Goal: Check status: Check status

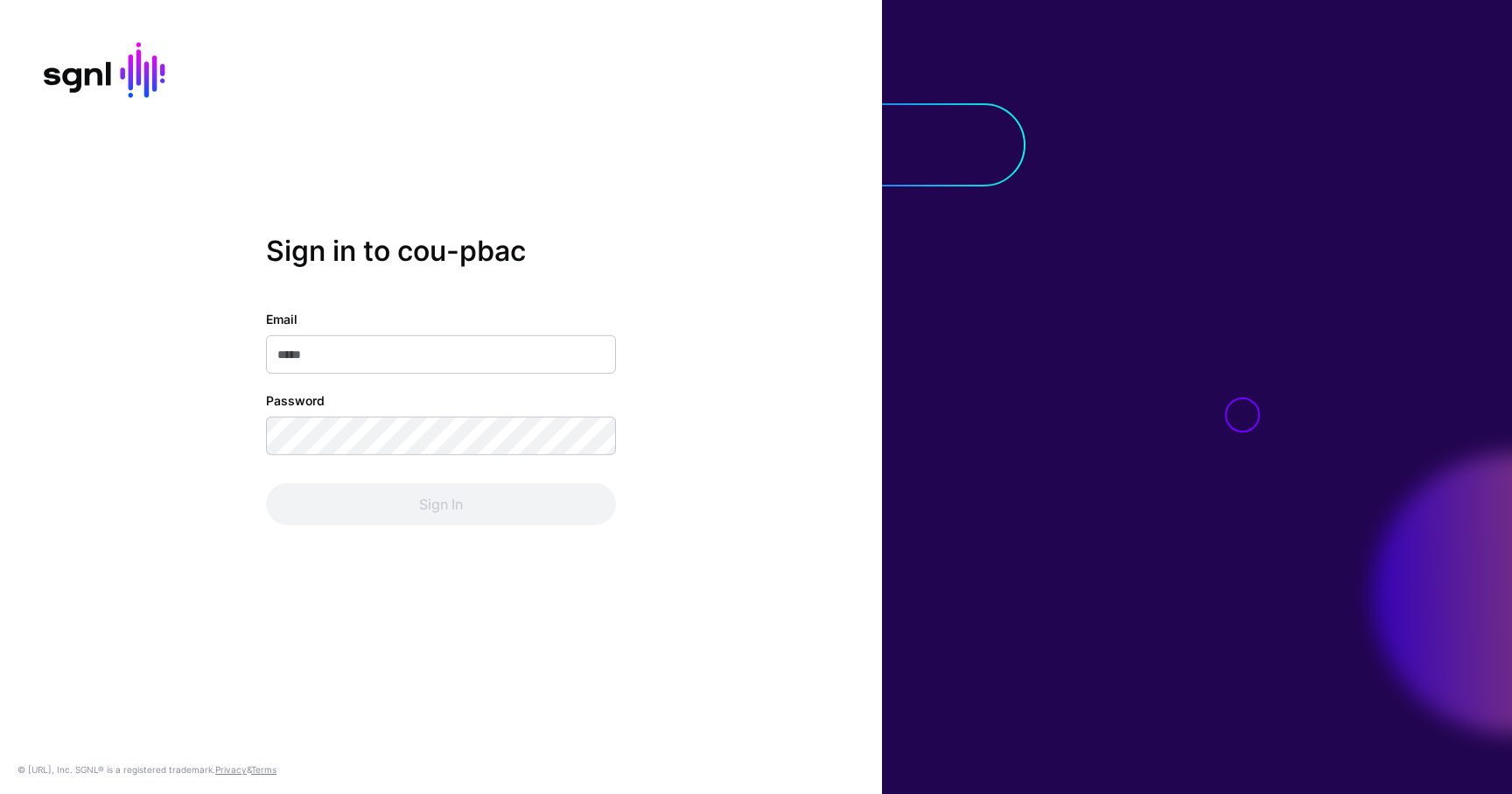
type input "**********"
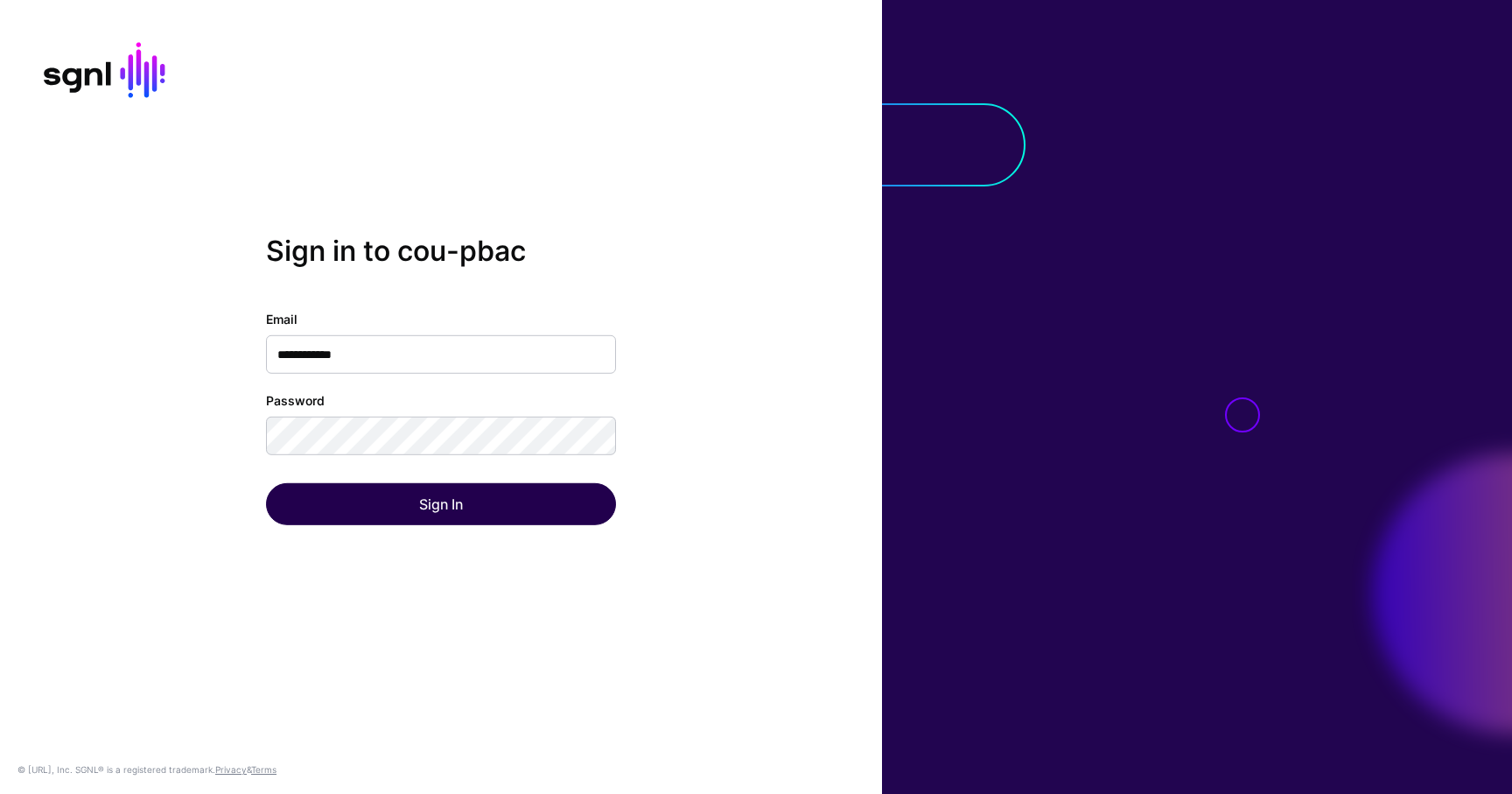
click at [501, 486] on div "Sign In" at bounding box center [440, 504] width 350 height 42
click at [501, 486] on button "Sign In" at bounding box center [440, 504] width 350 height 42
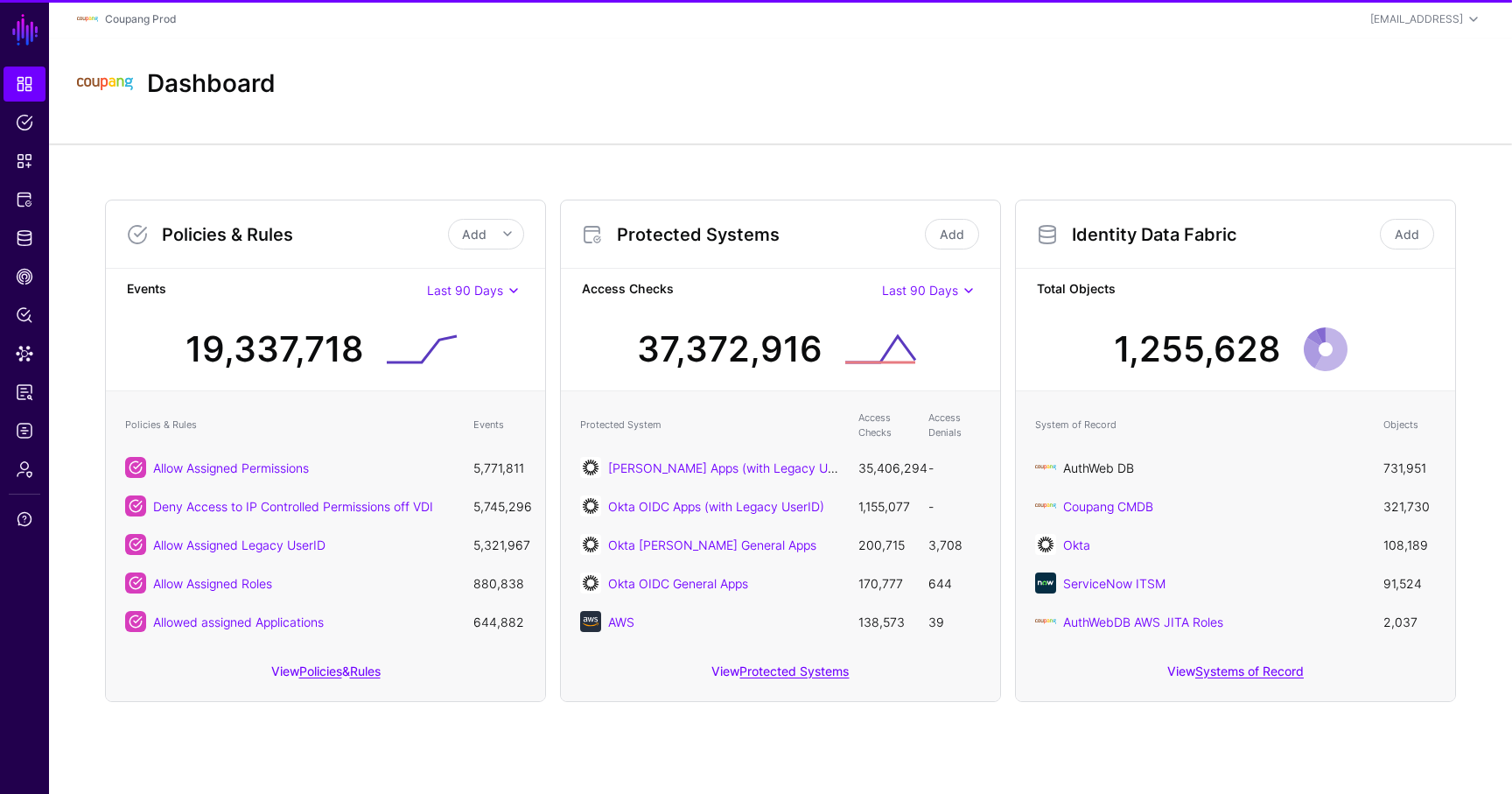
click at [1117, 468] on link "AuthWeb DB" at bounding box center [1098, 468] width 71 height 15
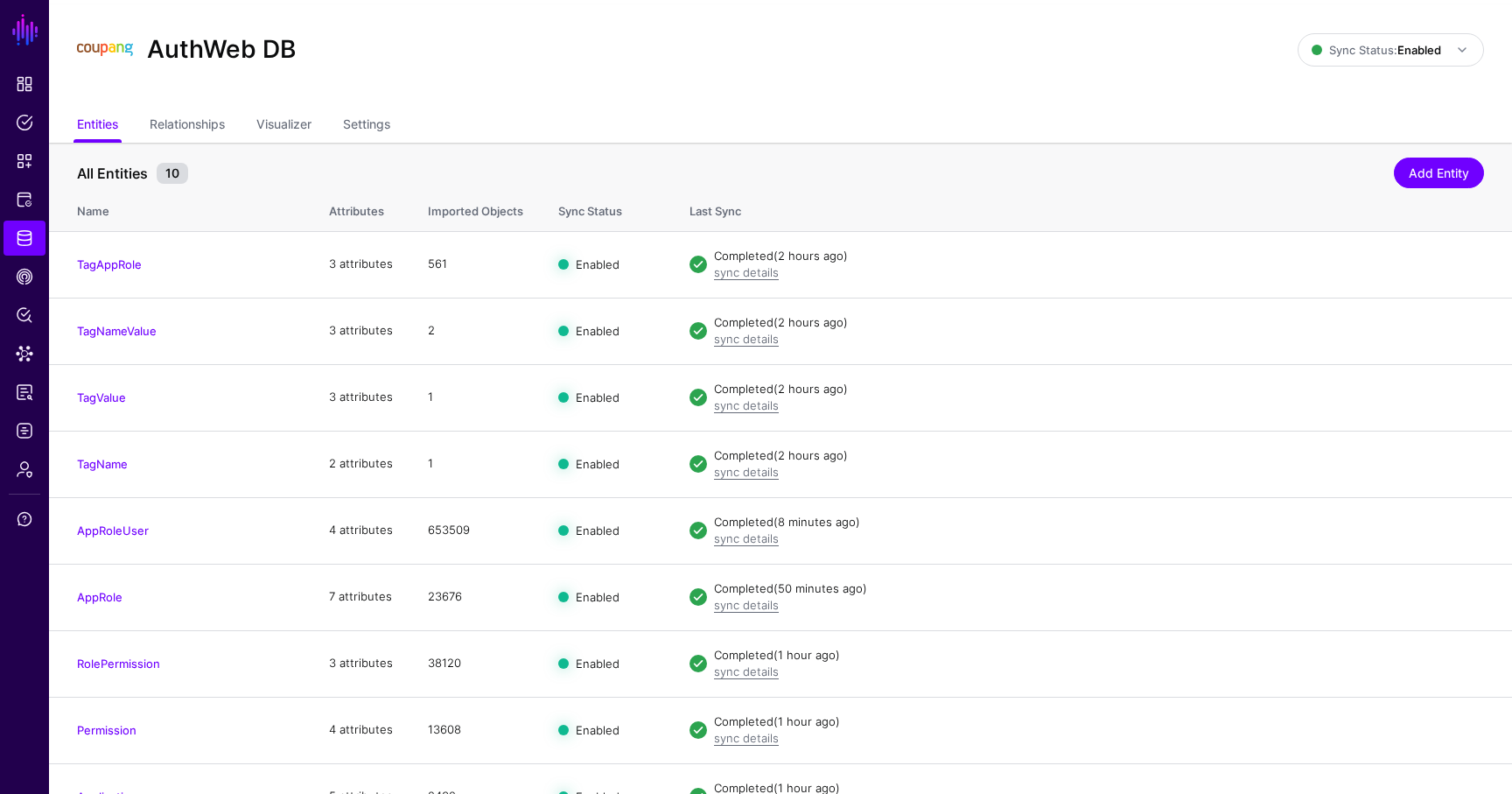
scroll to position [53, 0]
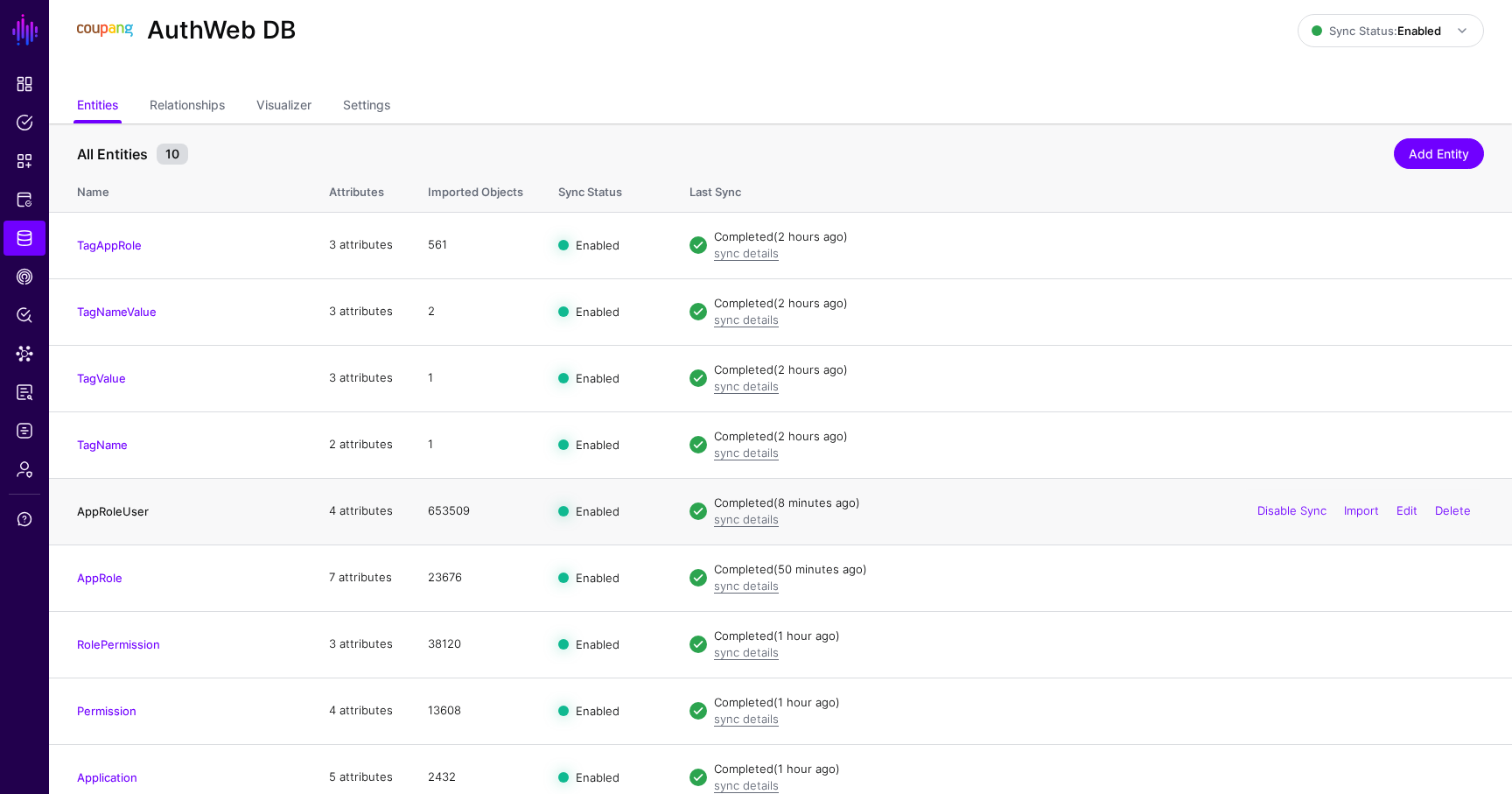
click at [128, 510] on link "AppRoleUser" at bounding box center [112, 510] width 72 height 14
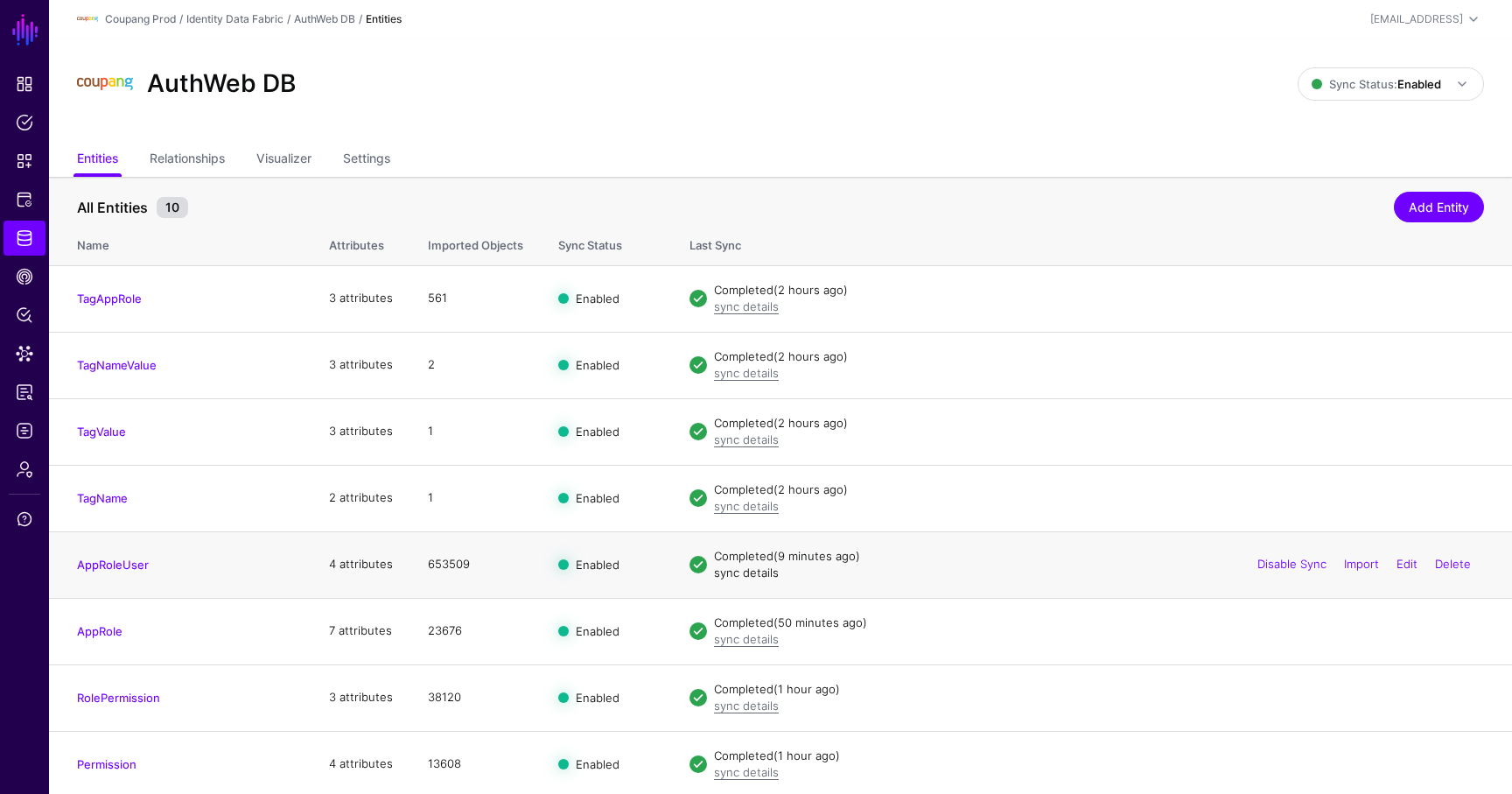
click at [732, 575] on link "sync details" at bounding box center [746, 572] width 65 height 14
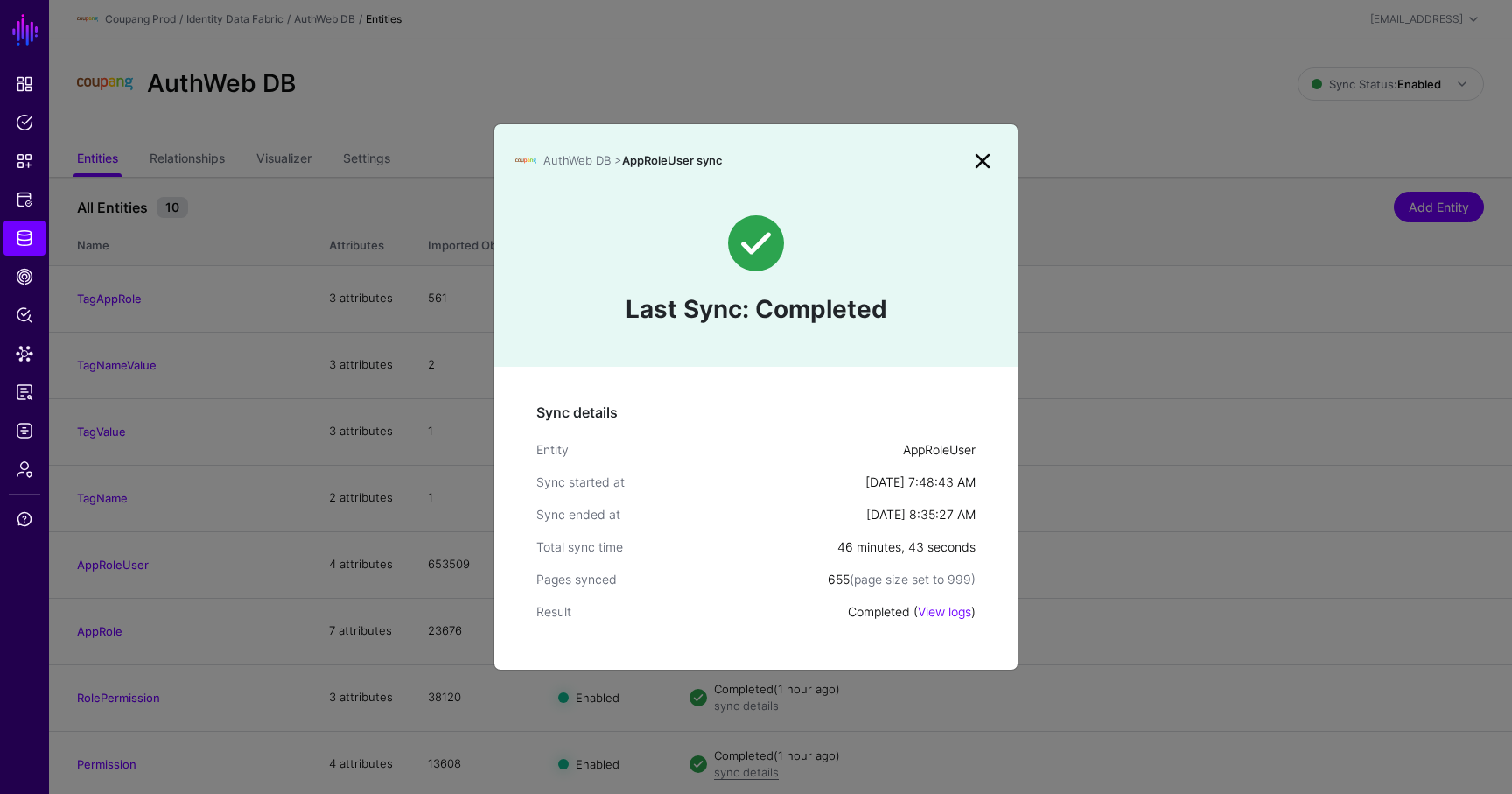
click at [979, 149] on link at bounding box center [983, 162] width 28 height 28
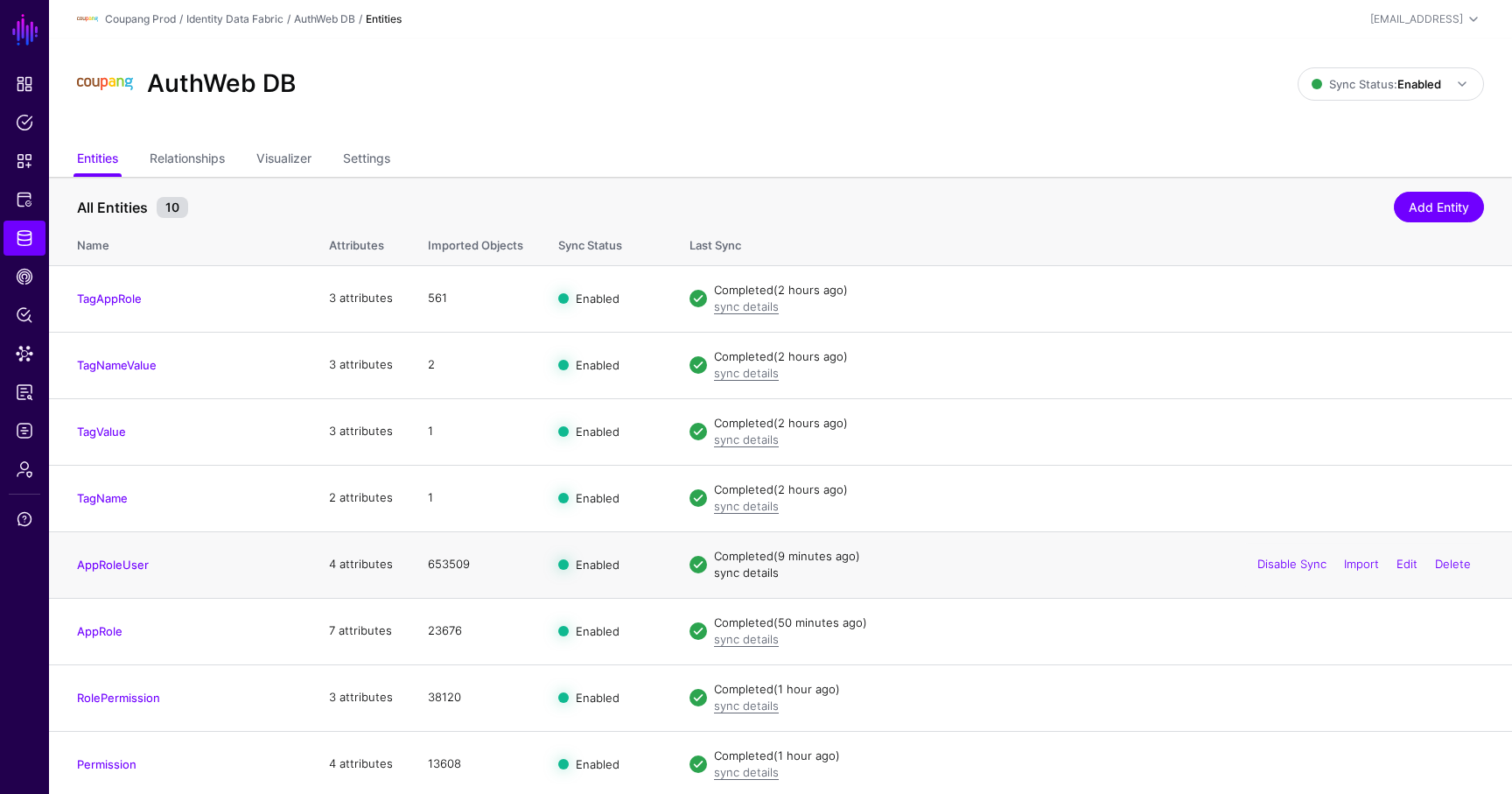
click at [760, 572] on link "sync details" at bounding box center [746, 572] width 65 height 14
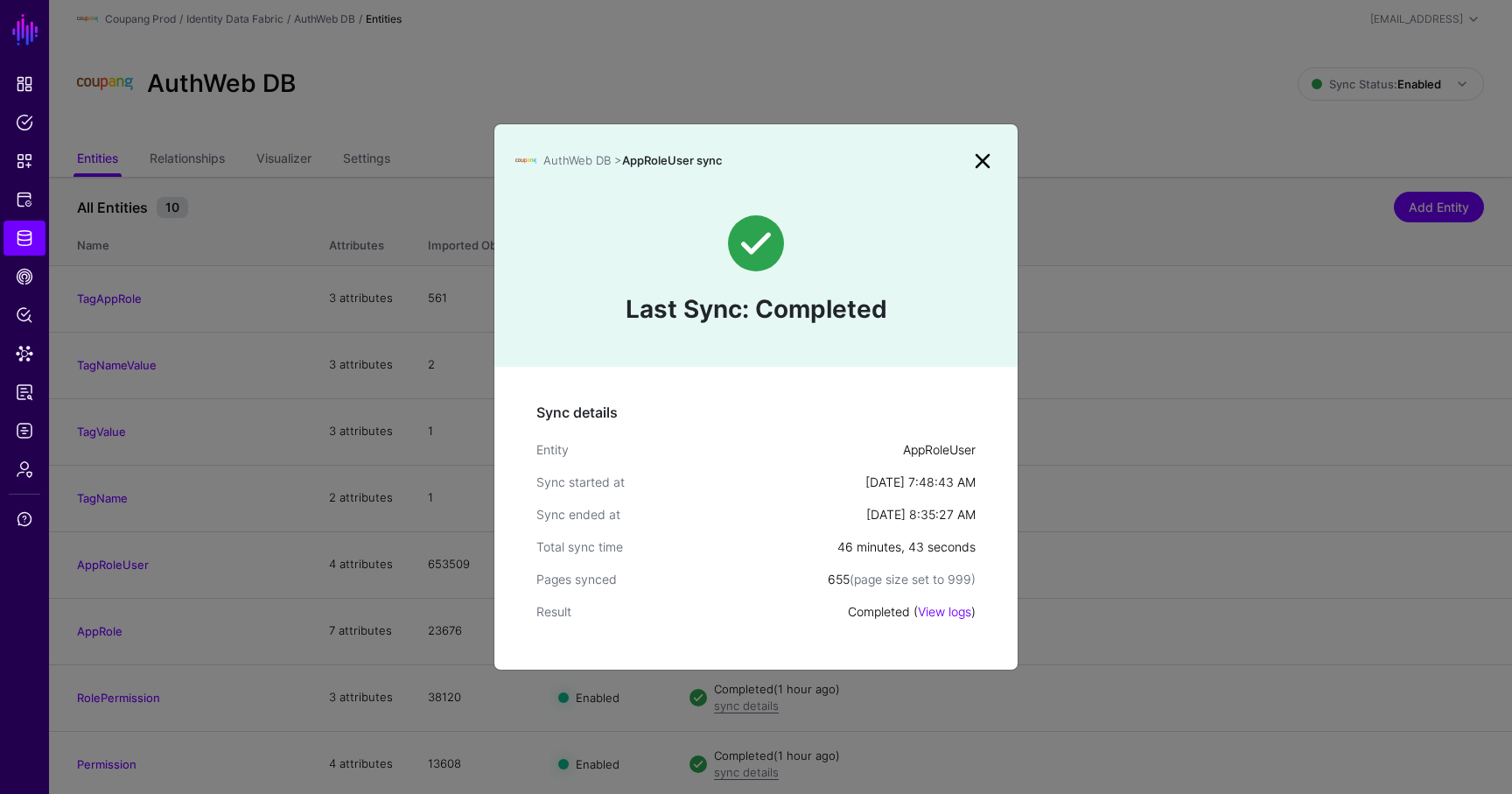
click at [985, 157] on link at bounding box center [983, 162] width 28 height 28
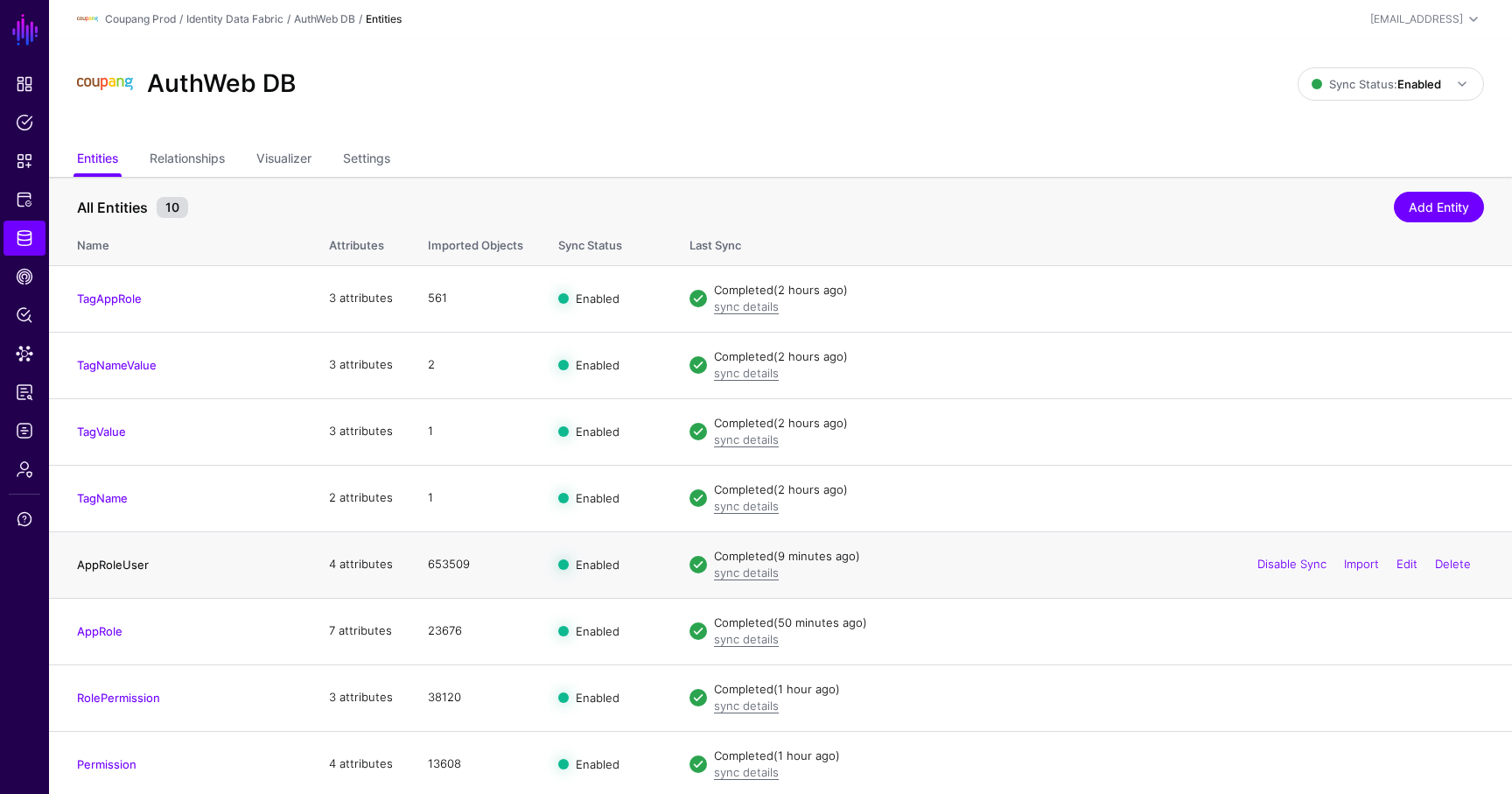
click at [132, 563] on link "AppRoleUser" at bounding box center [112, 564] width 72 height 14
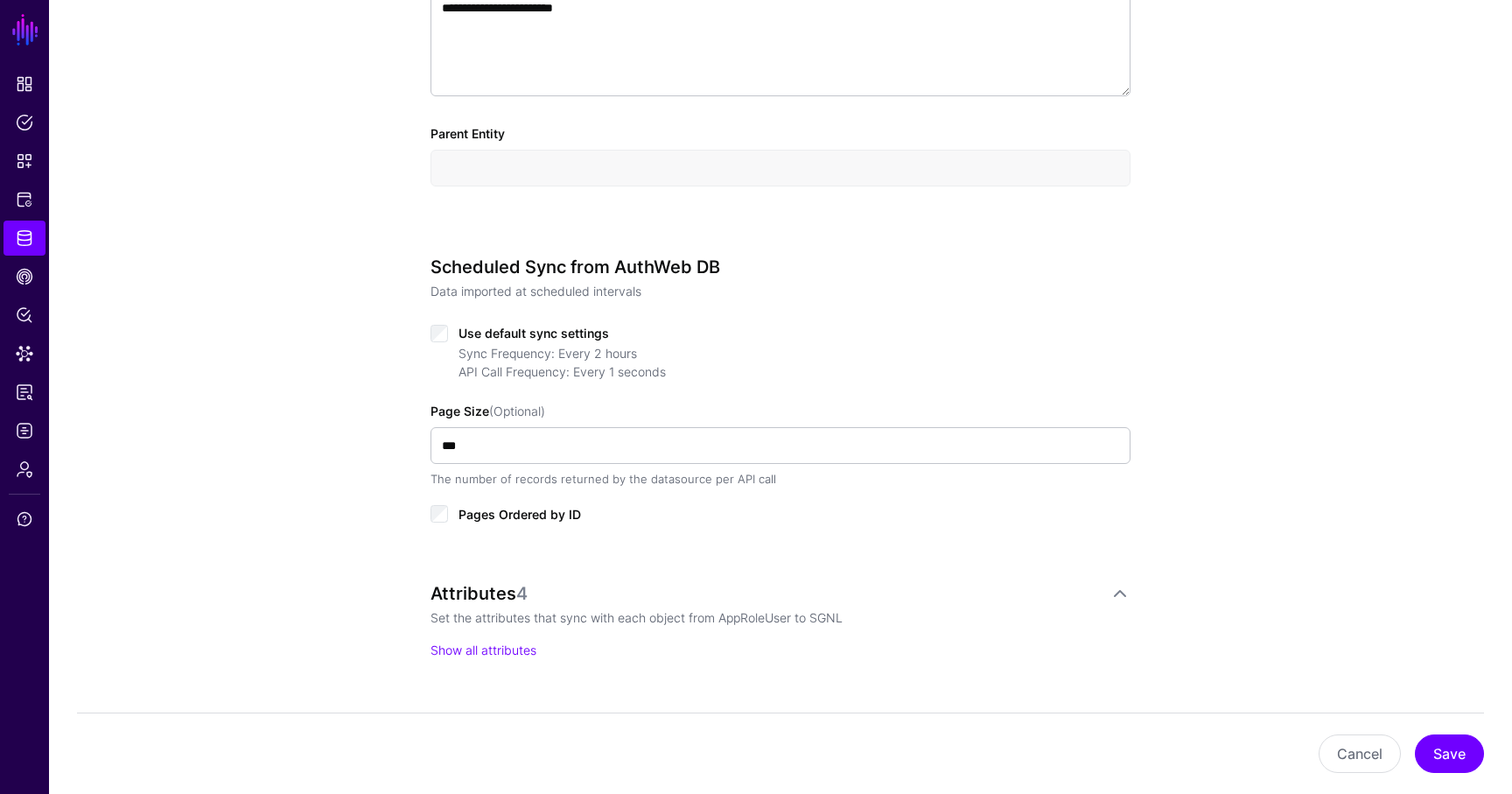
scroll to position [735, 0]
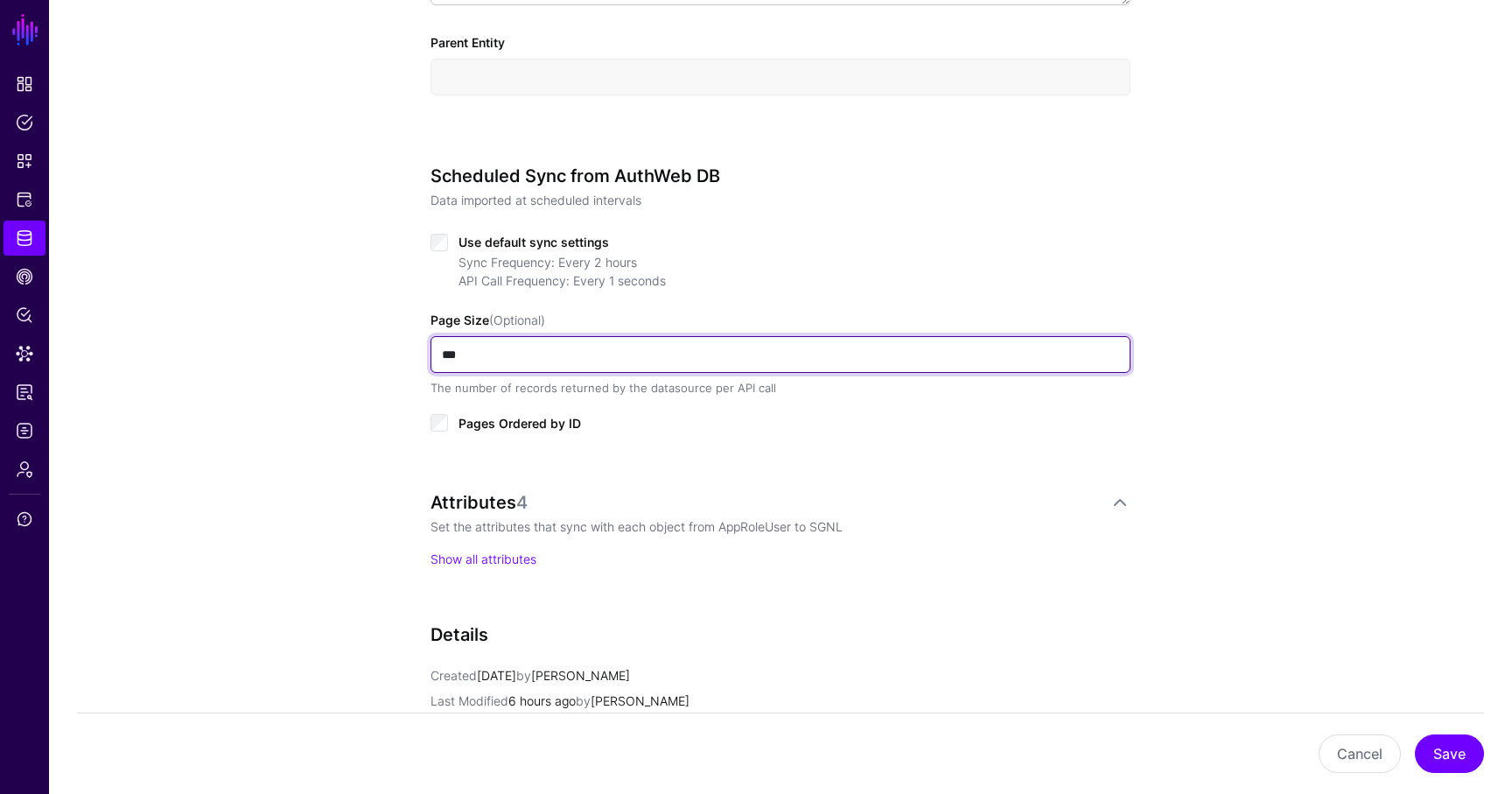
click at [513, 350] on input "***" at bounding box center [780, 354] width 700 height 37
type input "***"
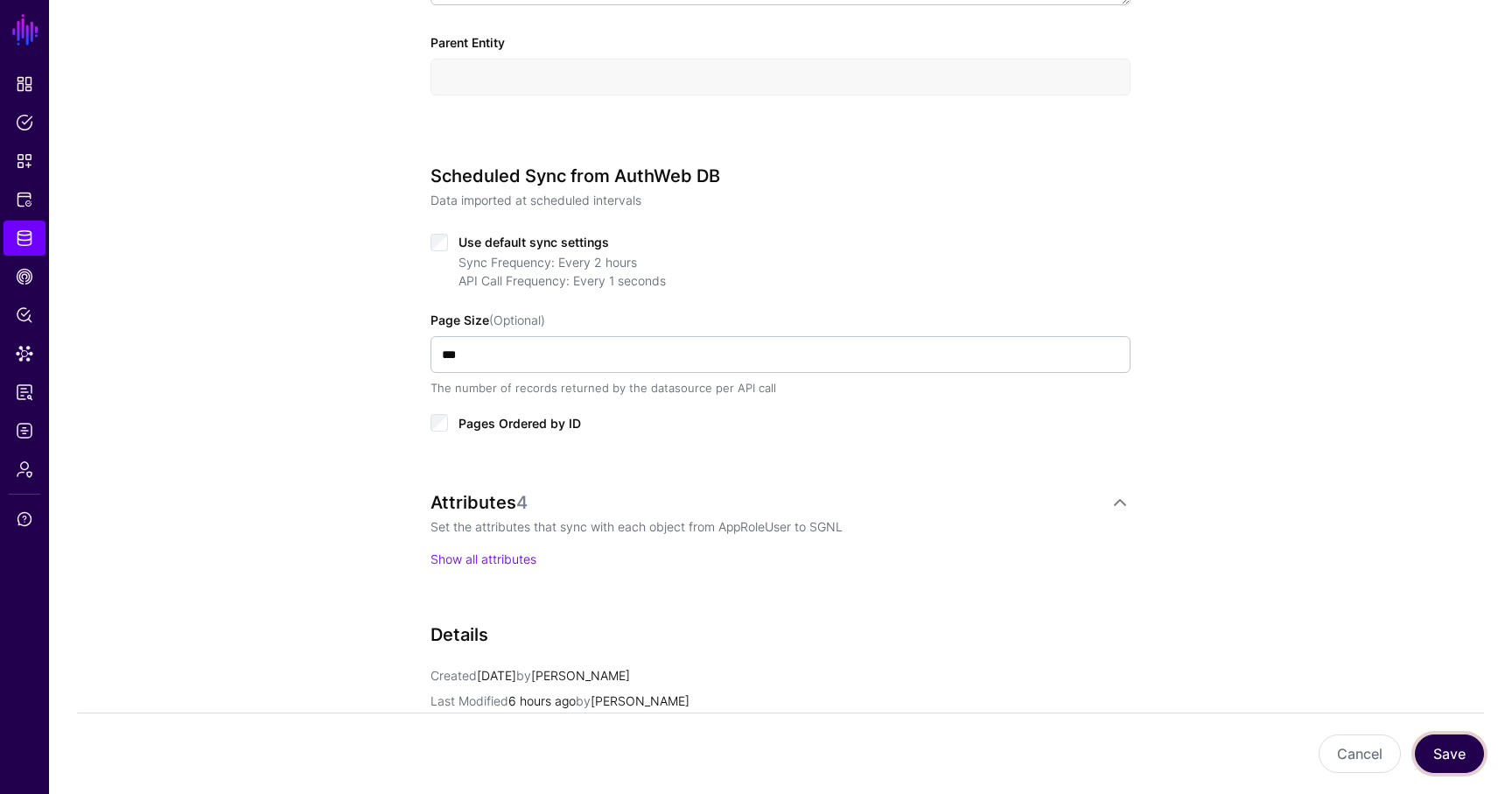
click at [1446, 757] on button "Save" at bounding box center [1449, 753] width 69 height 39
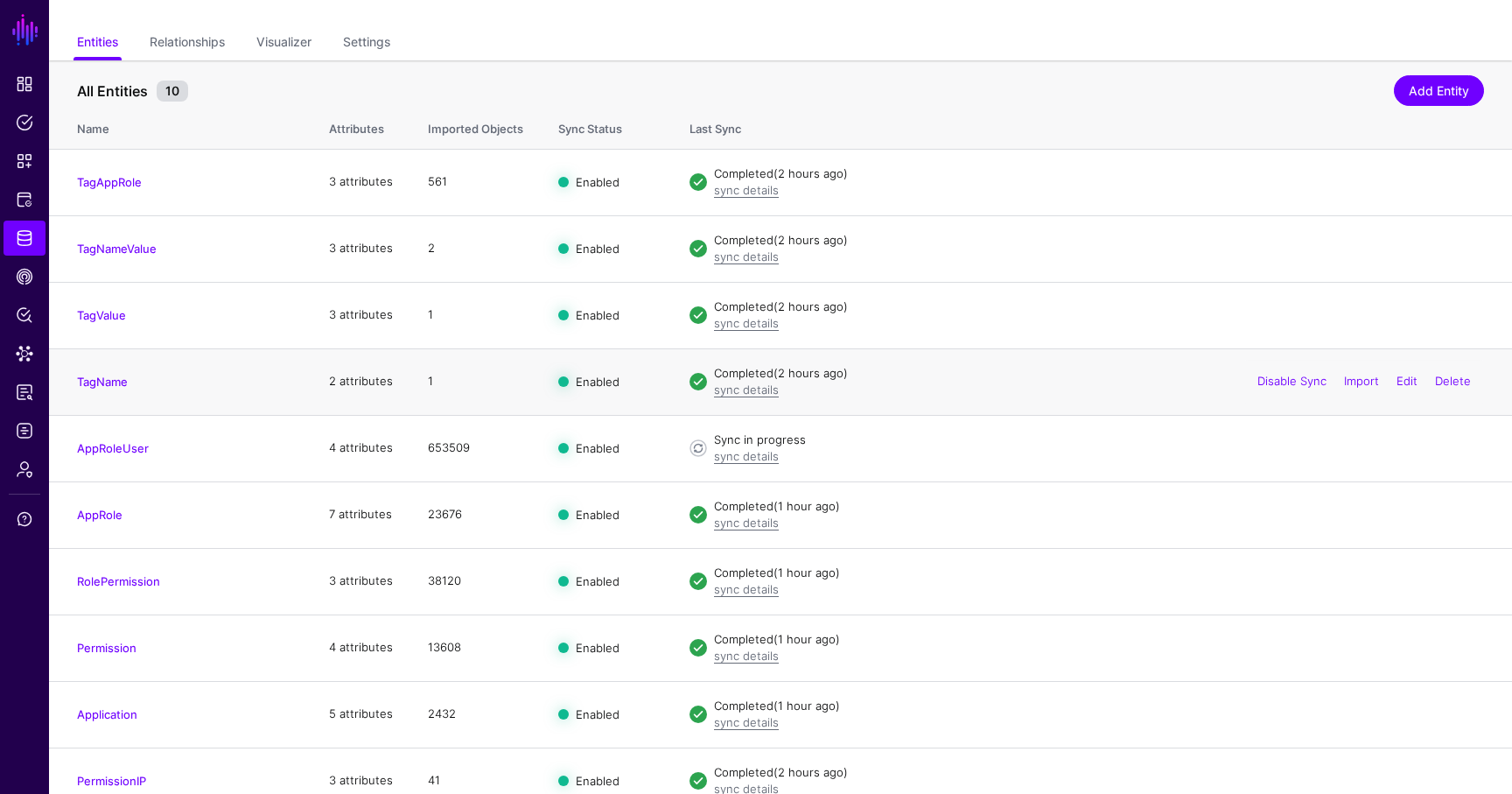
scroll to position [136, 0]
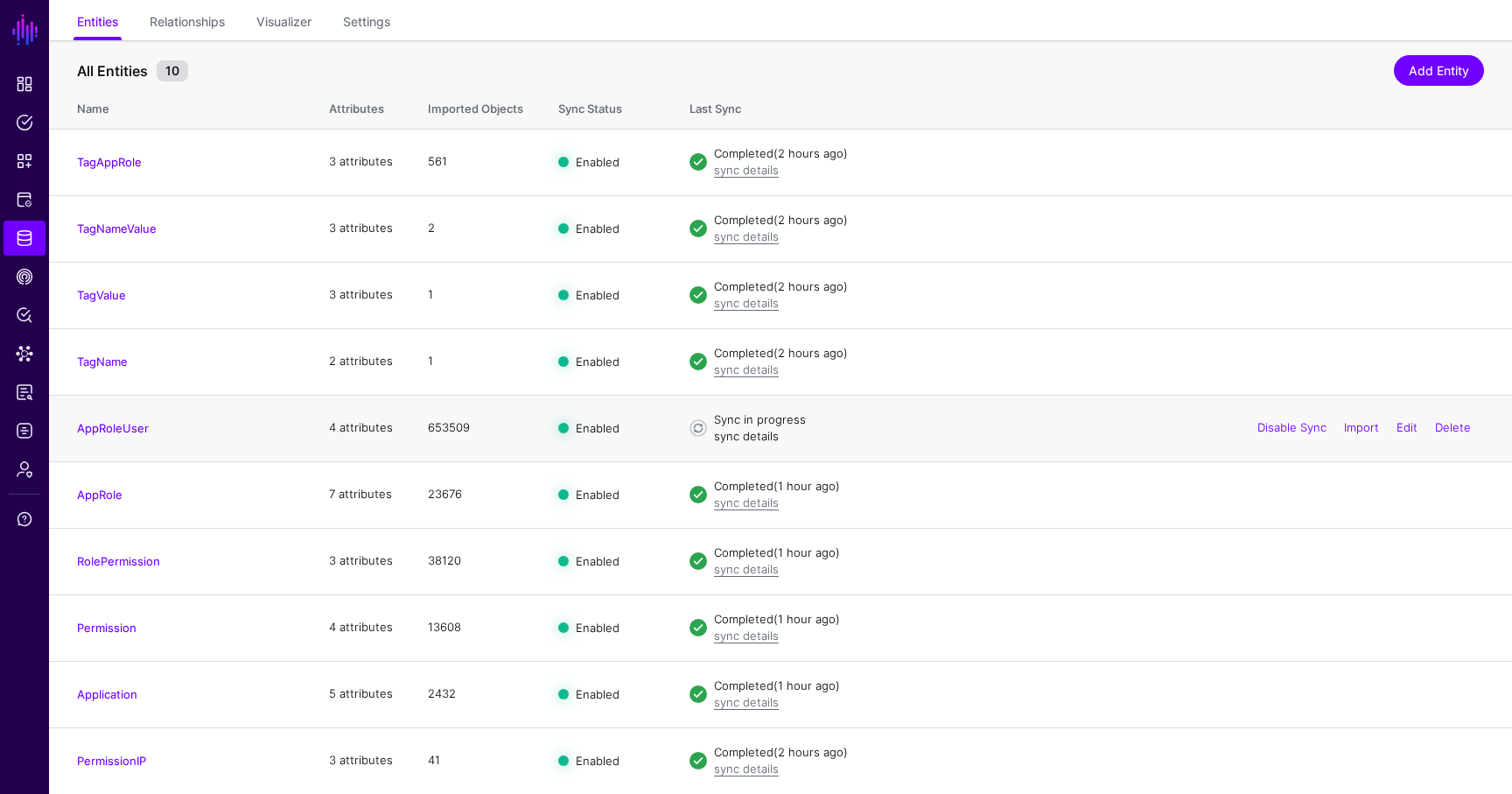
click at [738, 440] on link "sync details" at bounding box center [746, 436] width 65 height 14
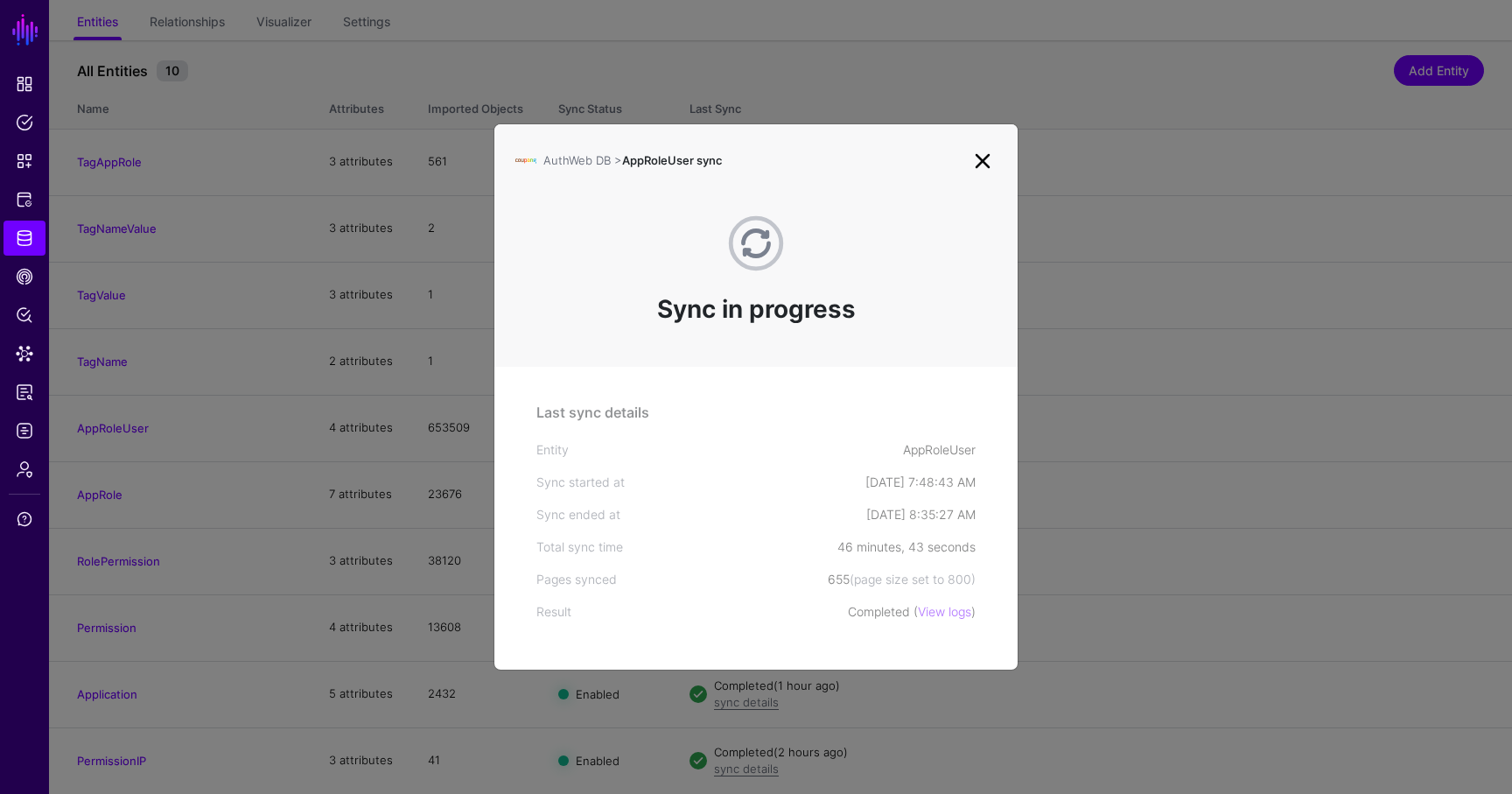
click at [974, 159] on link at bounding box center [983, 162] width 28 height 28
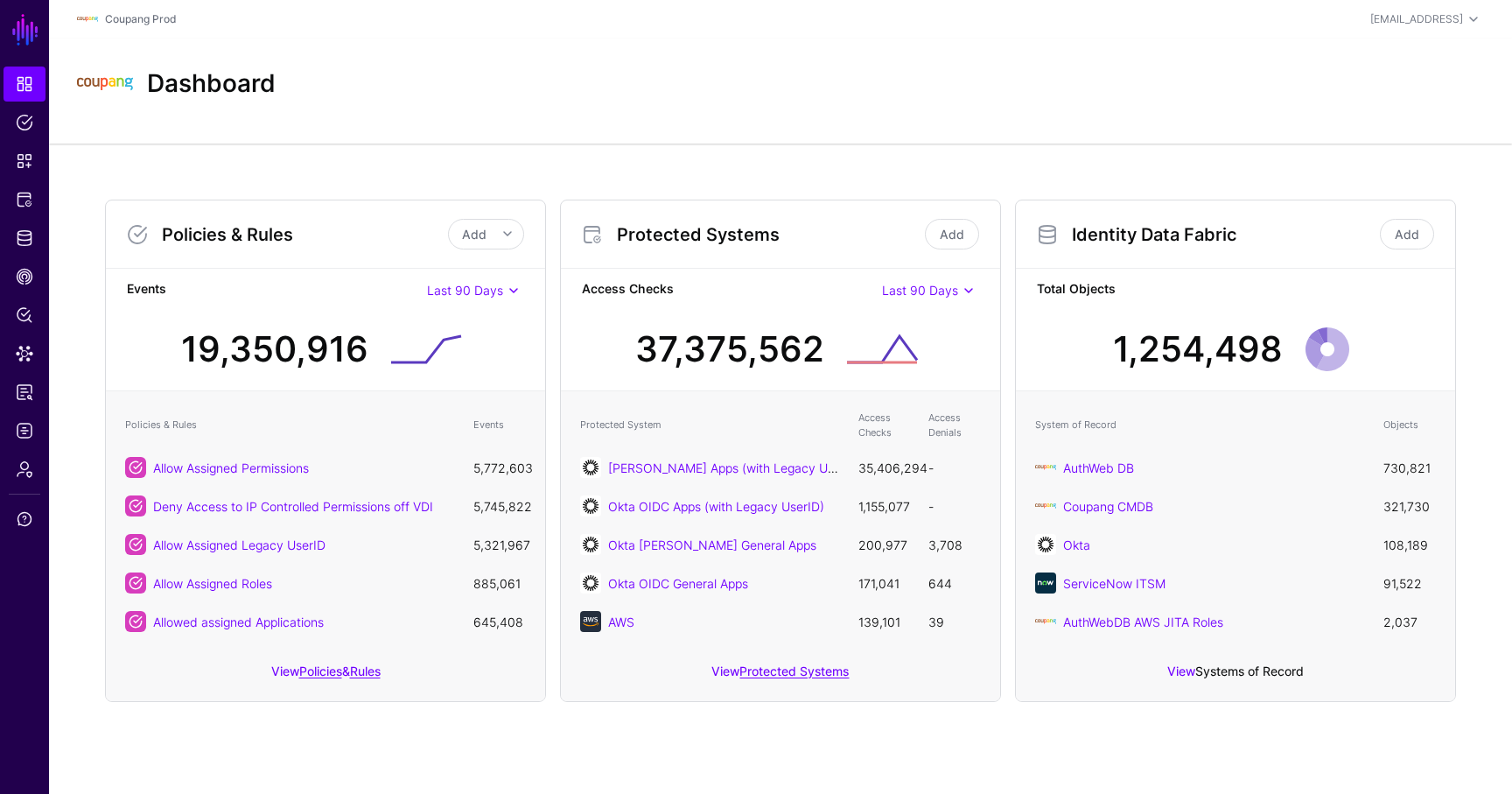
click at [1242, 665] on link "Systems of Record" at bounding box center [1249, 671] width 109 height 15
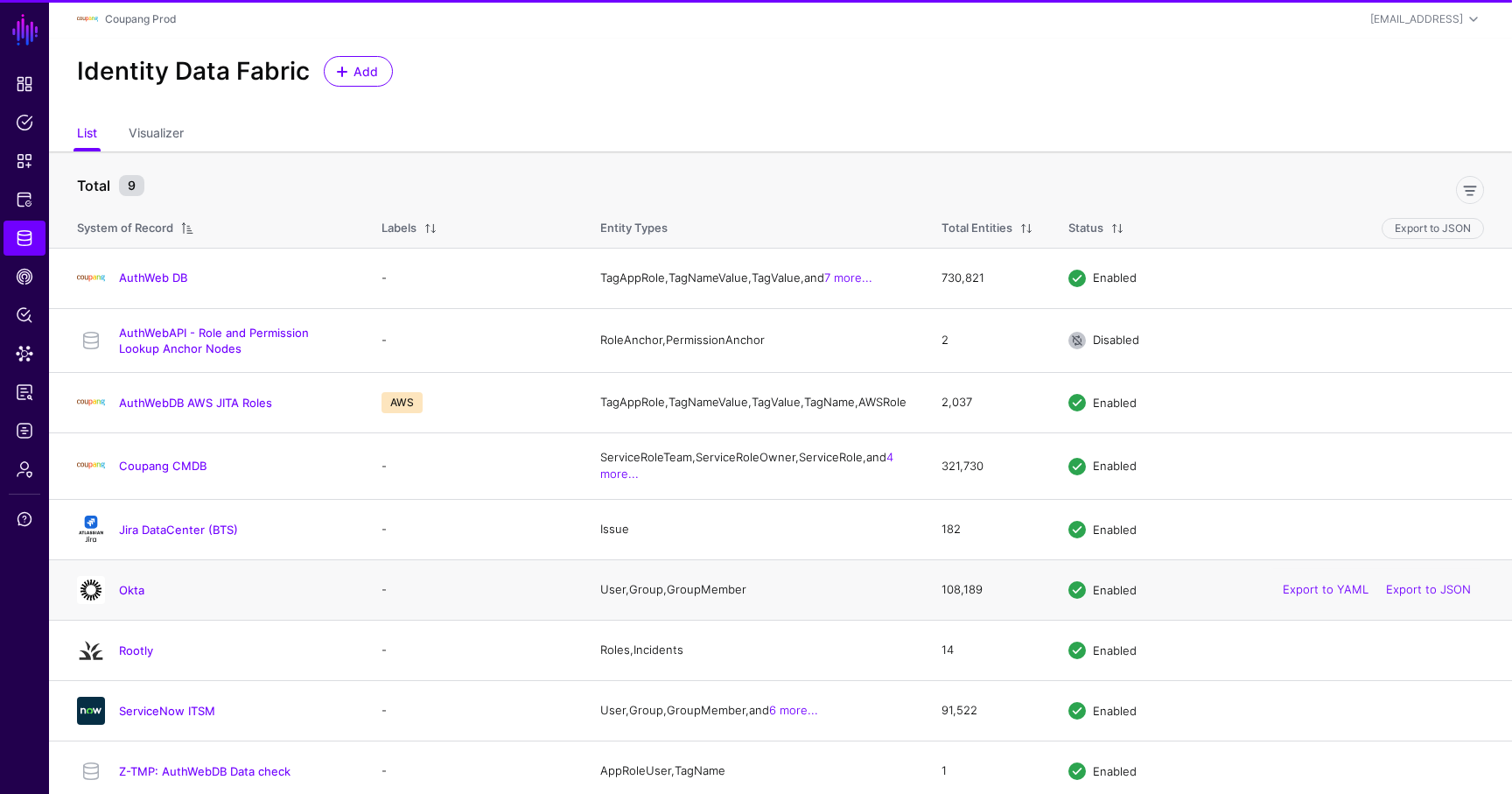
scroll to position [20, 0]
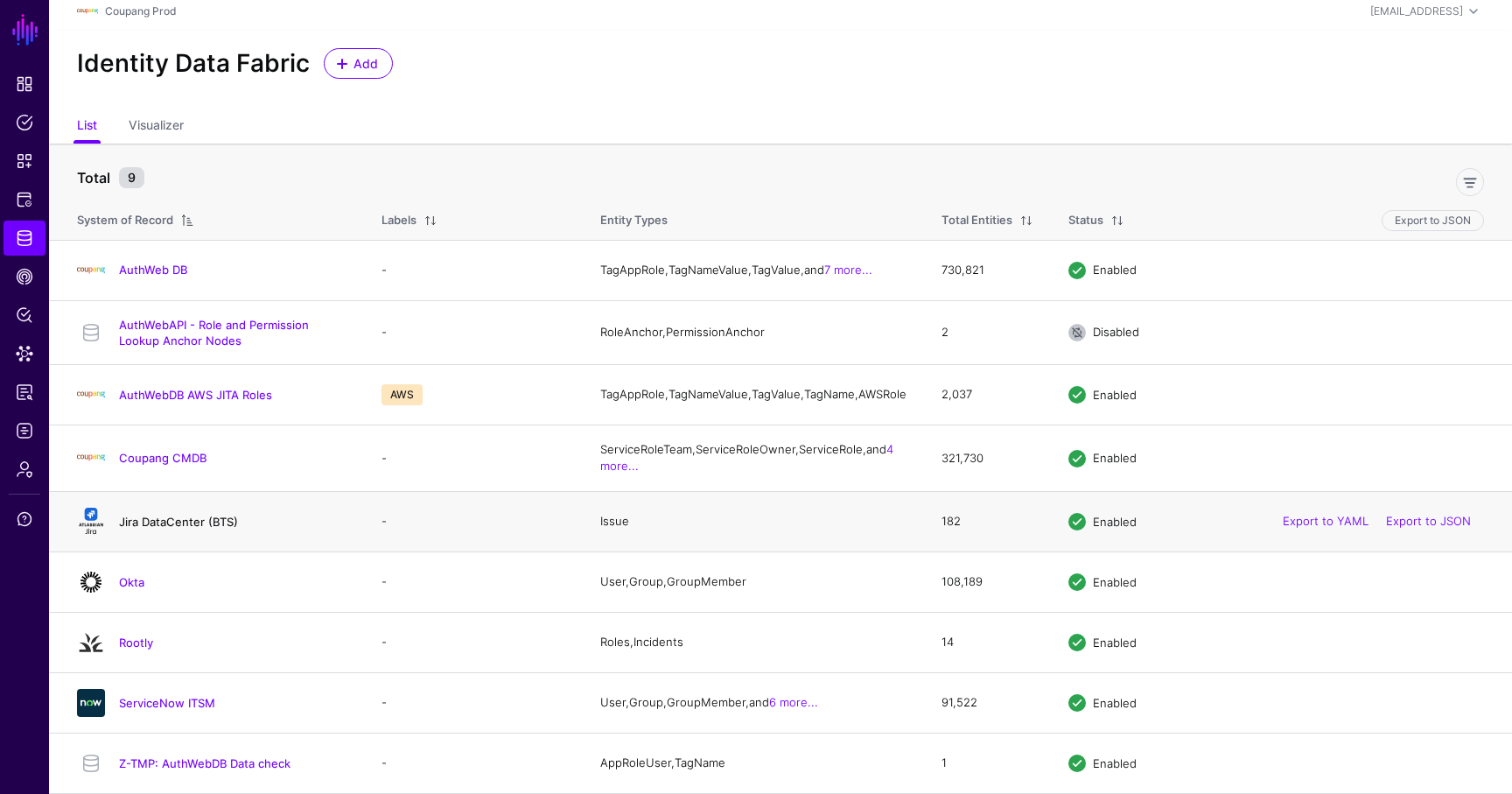
click at [198, 515] on link "Jira DataCenter (BTS)" at bounding box center [179, 521] width 119 height 14
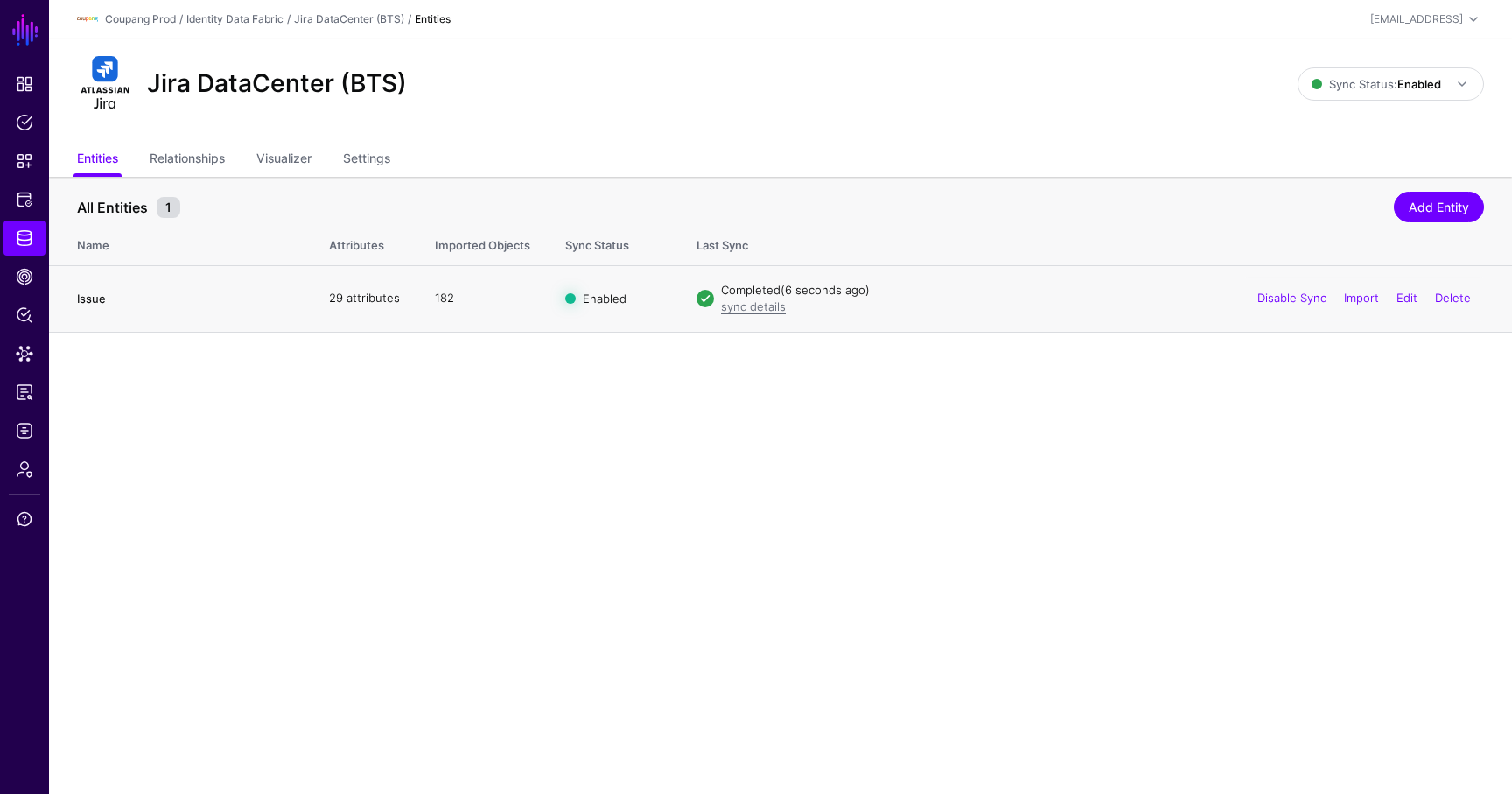
click at [90, 302] on link "Issue" at bounding box center [91, 298] width 29 height 14
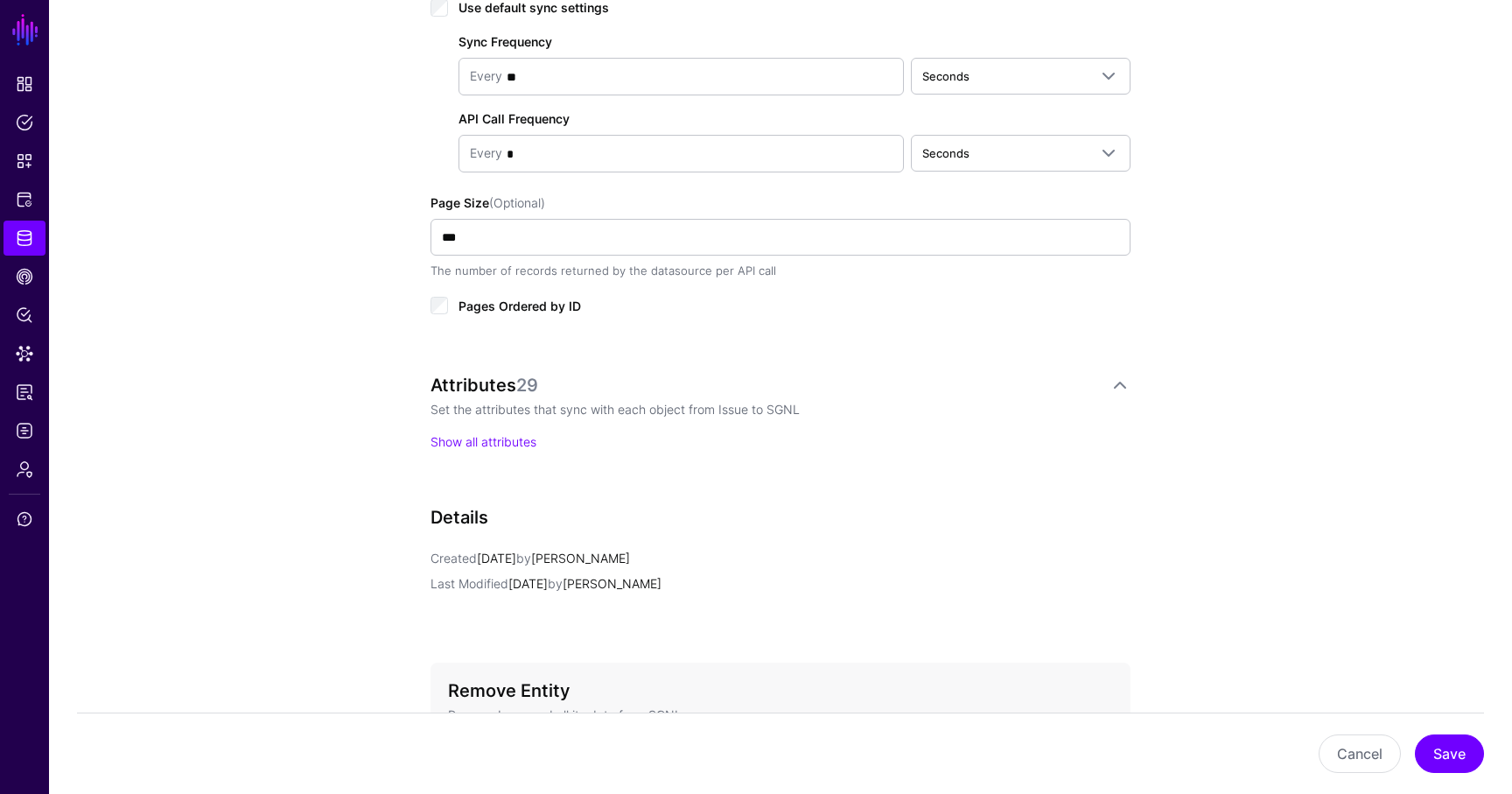
scroll to position [1135, 0]
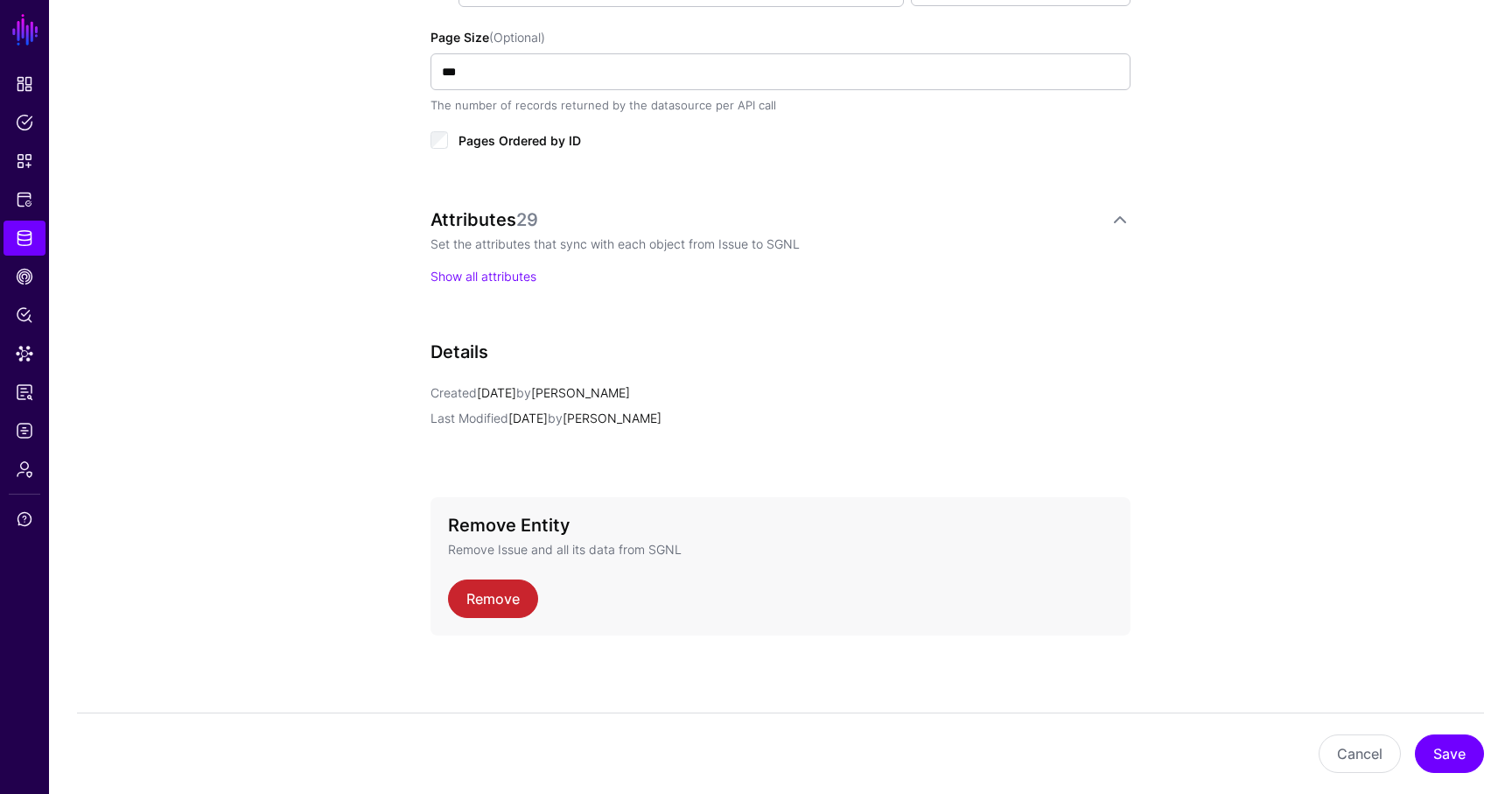
click at [472, 288] on div "Attributes 29 Set the attributes that sync with each object from Issue to SGNL …" at bounding box center [780, 265] width 700 height 112
click at [480, 273] on link "Show all attributes" at bounding box center [483, 276] width 106 height 15
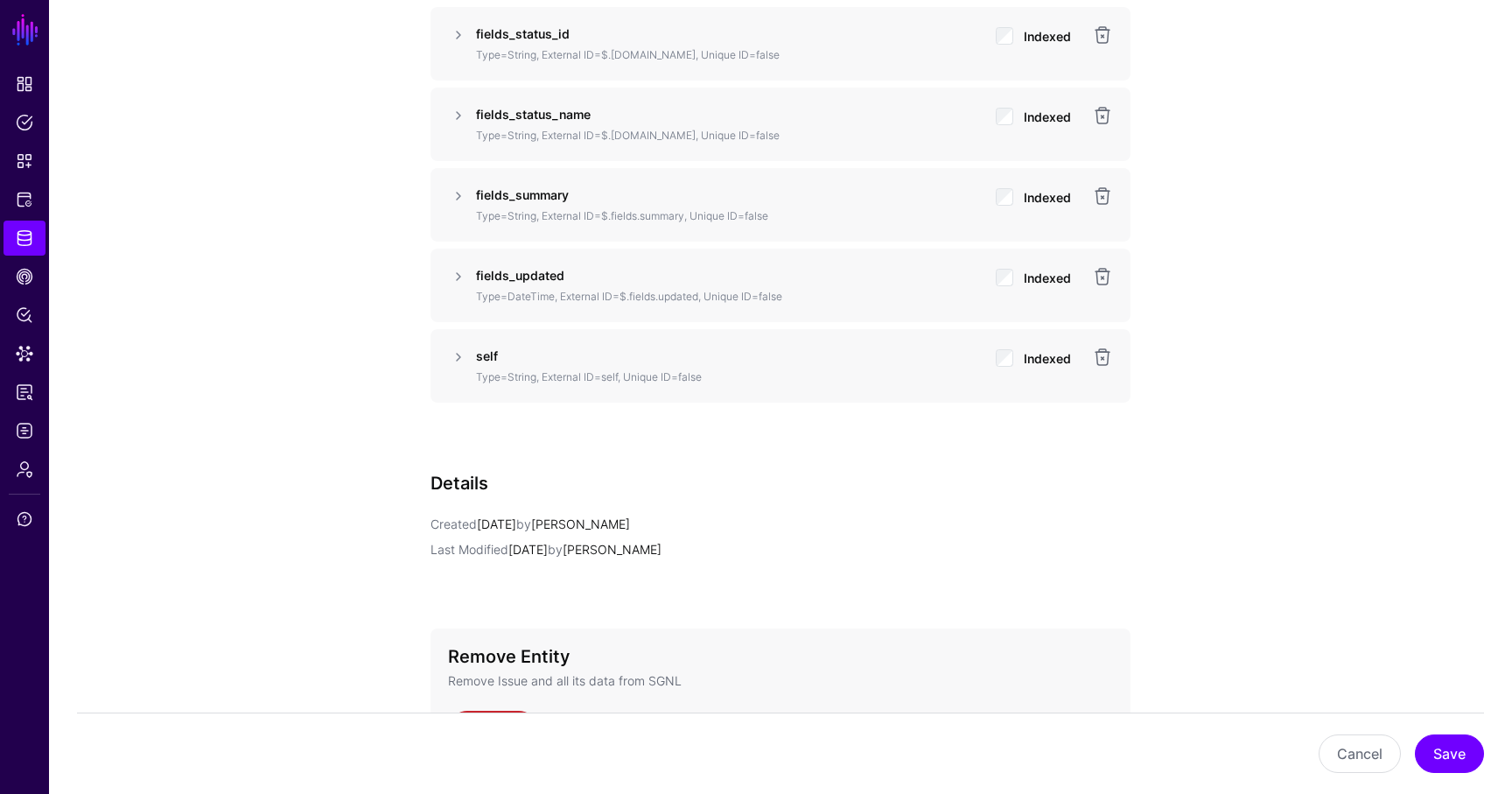
scroll to position [3389, 0]
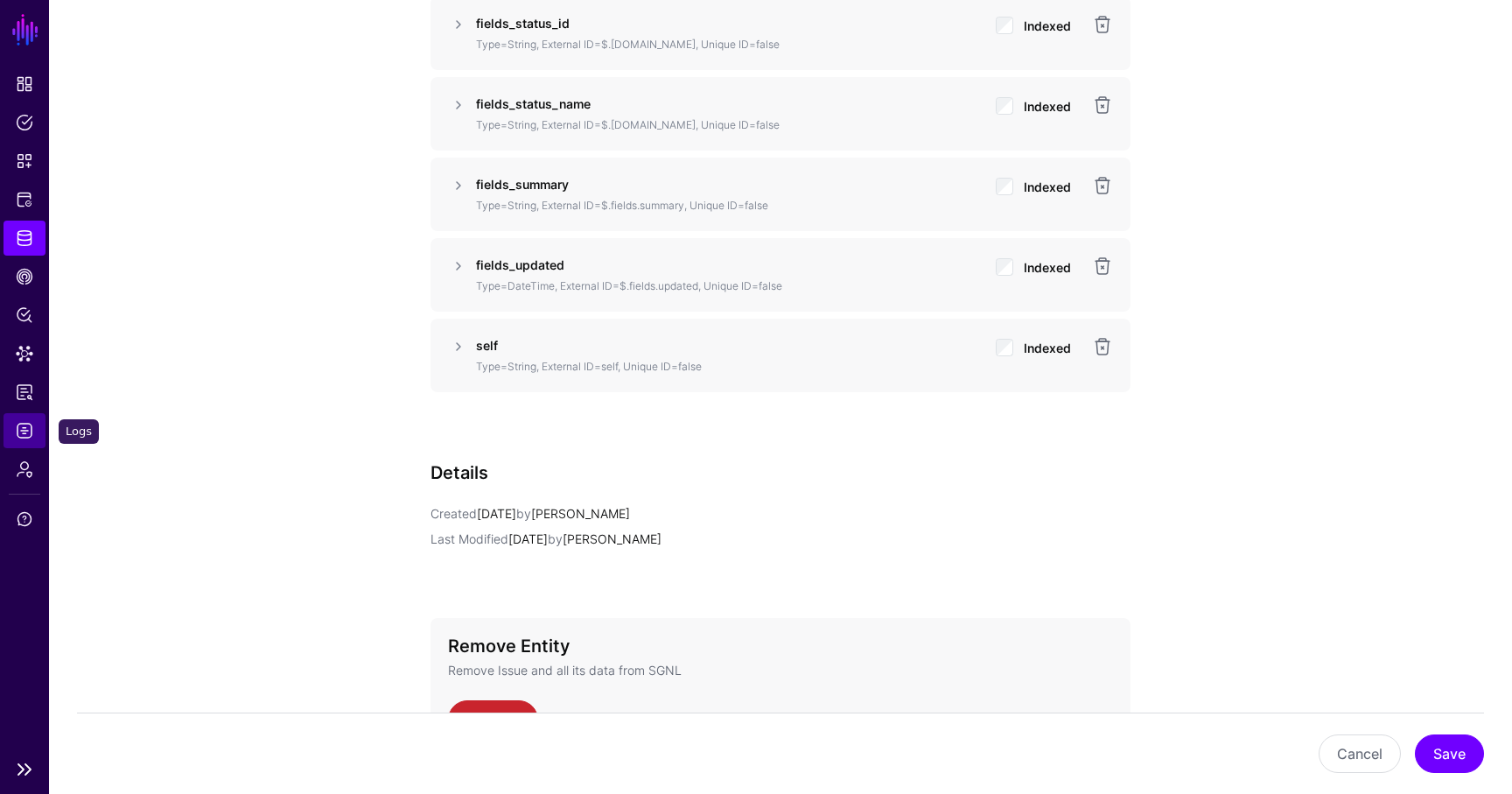
click at [22, 436] on span "Logs" at bounding box center [25, 430] width 18 height 18
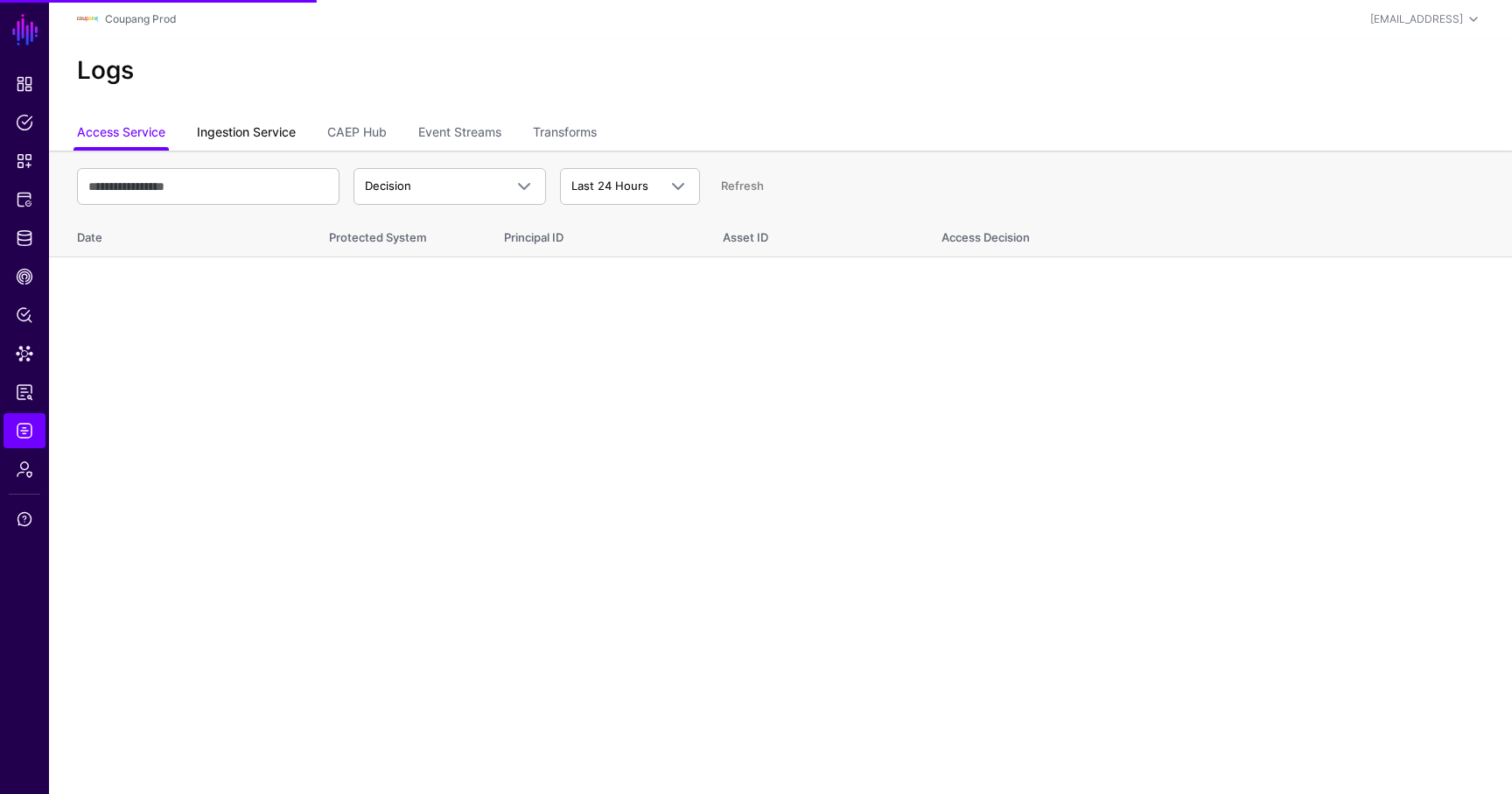
click at [253, 131] on link "Ingestion Service" at bounding box center [246, 133] width 99 height 33
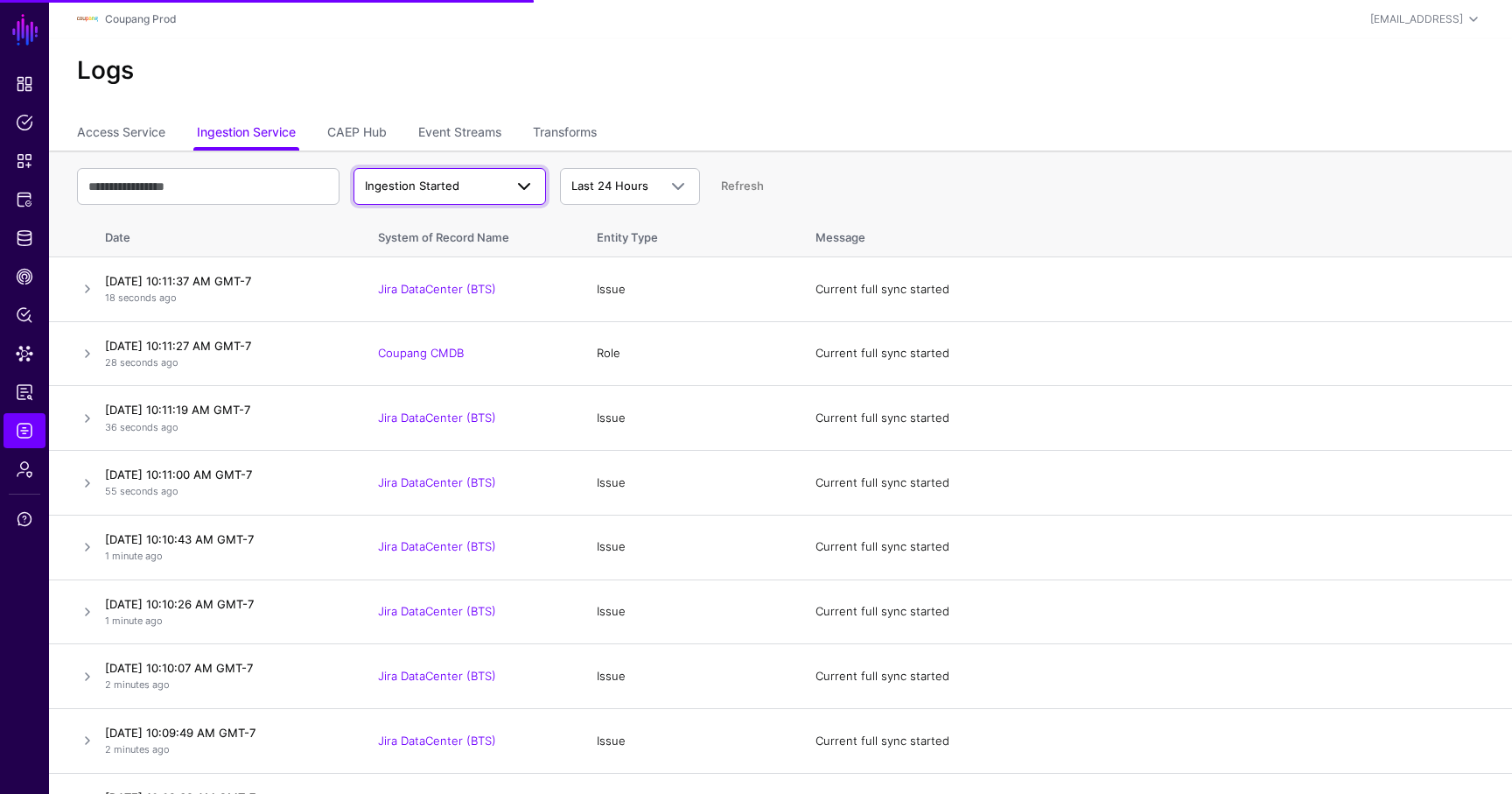
click at [448, 190] on span "Ingestion Started" at bounding box center [412, 185] width 94 height 14
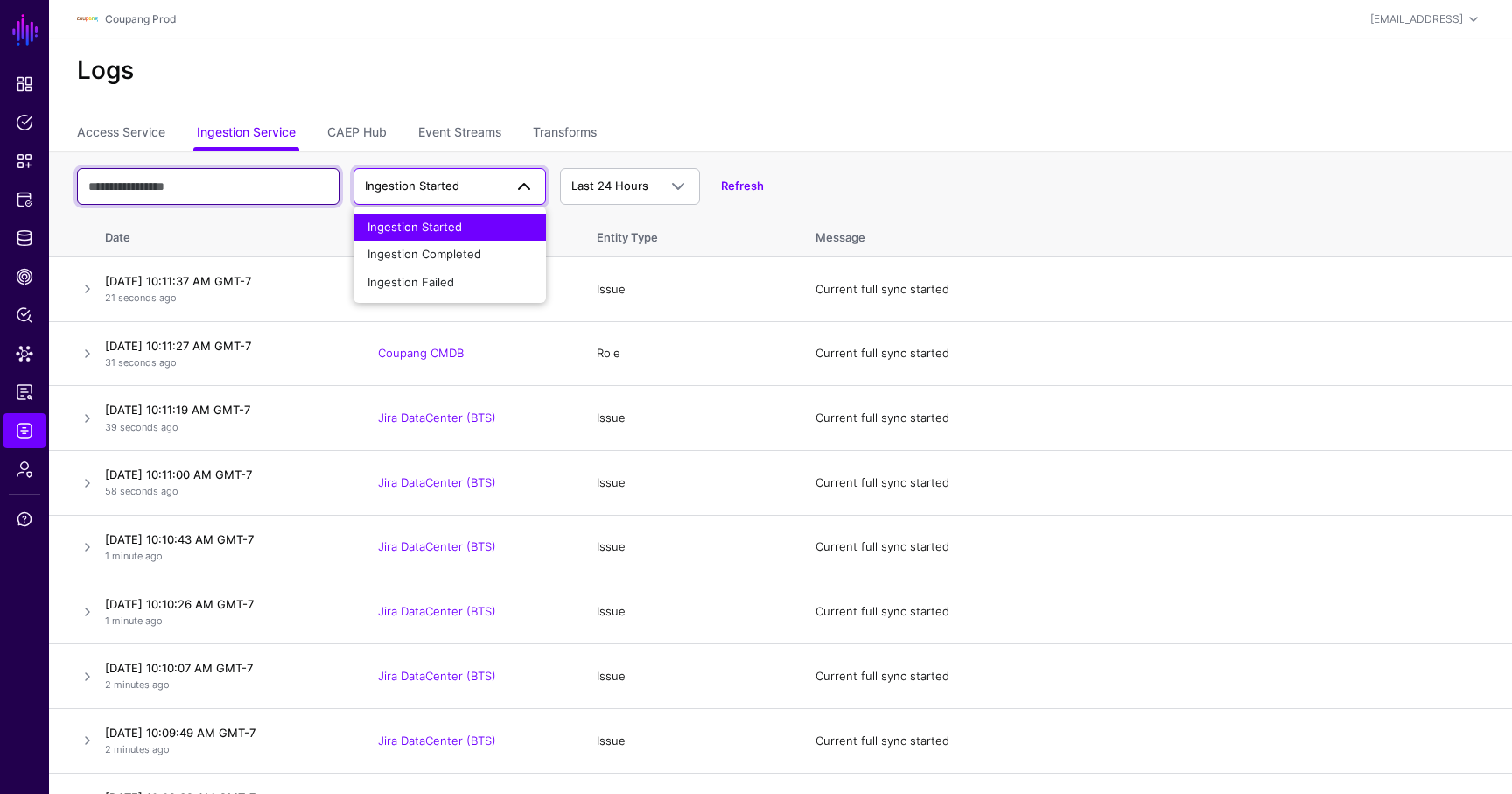
click at [209, 187] on input "text" at bounding box center [208, 186] width 263 height 37
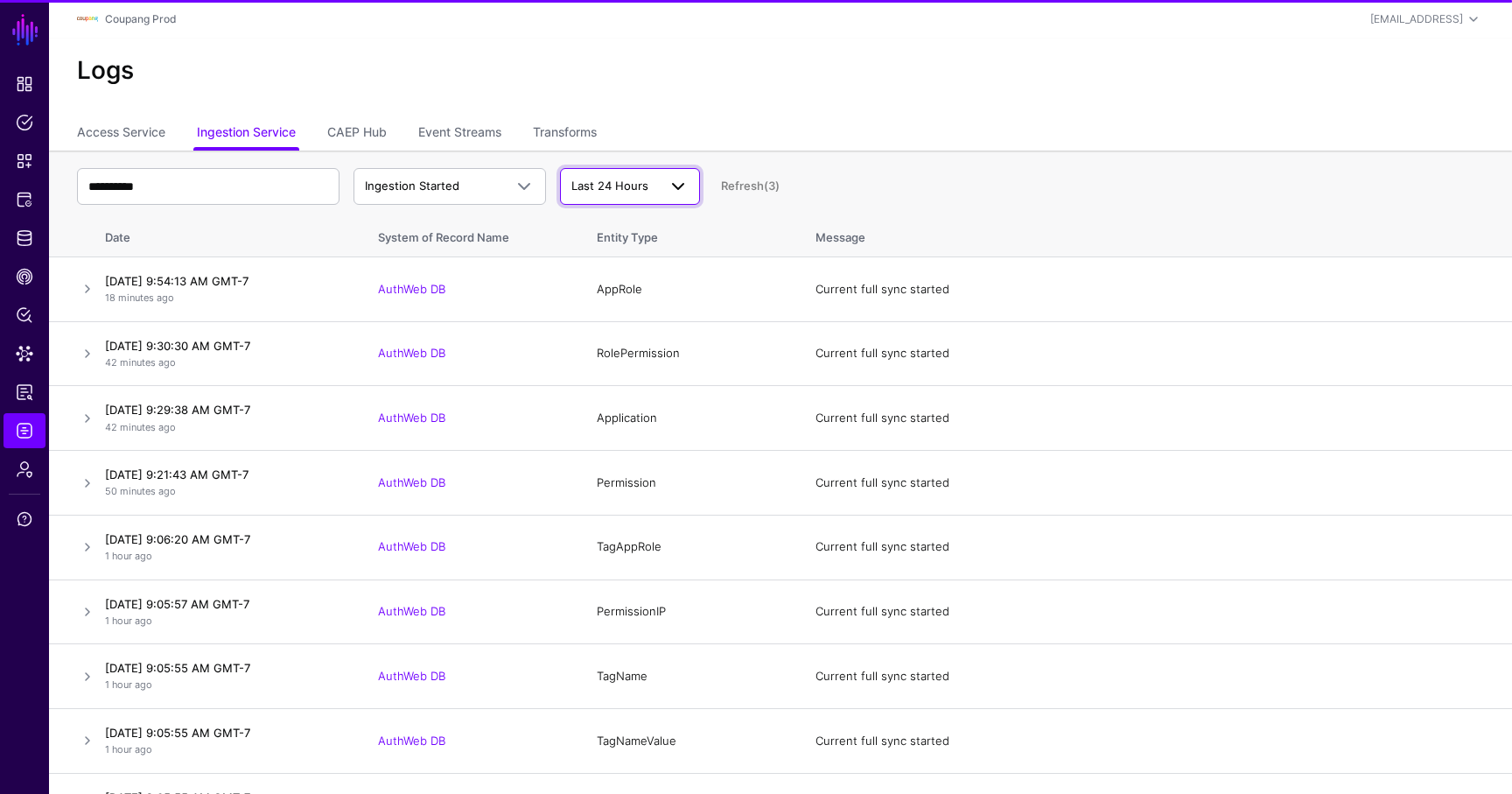
click at [627, 172] on link "Last 24 Hours" at bounding box center [629, 186] width 140 height 37
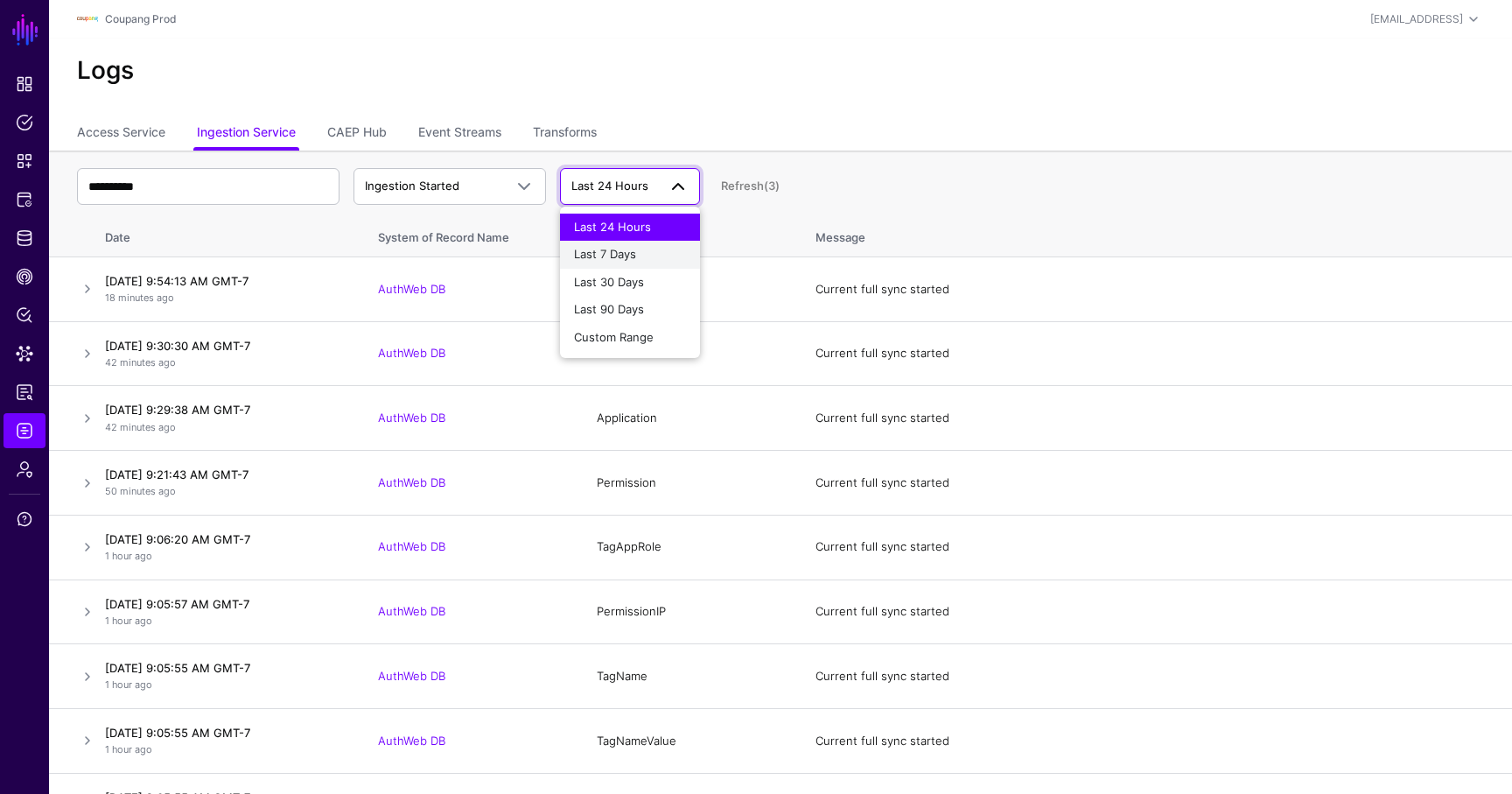
click at [629, 256] on span "Last 7 Days" at bounding box center [605, 253] width 62 height 14
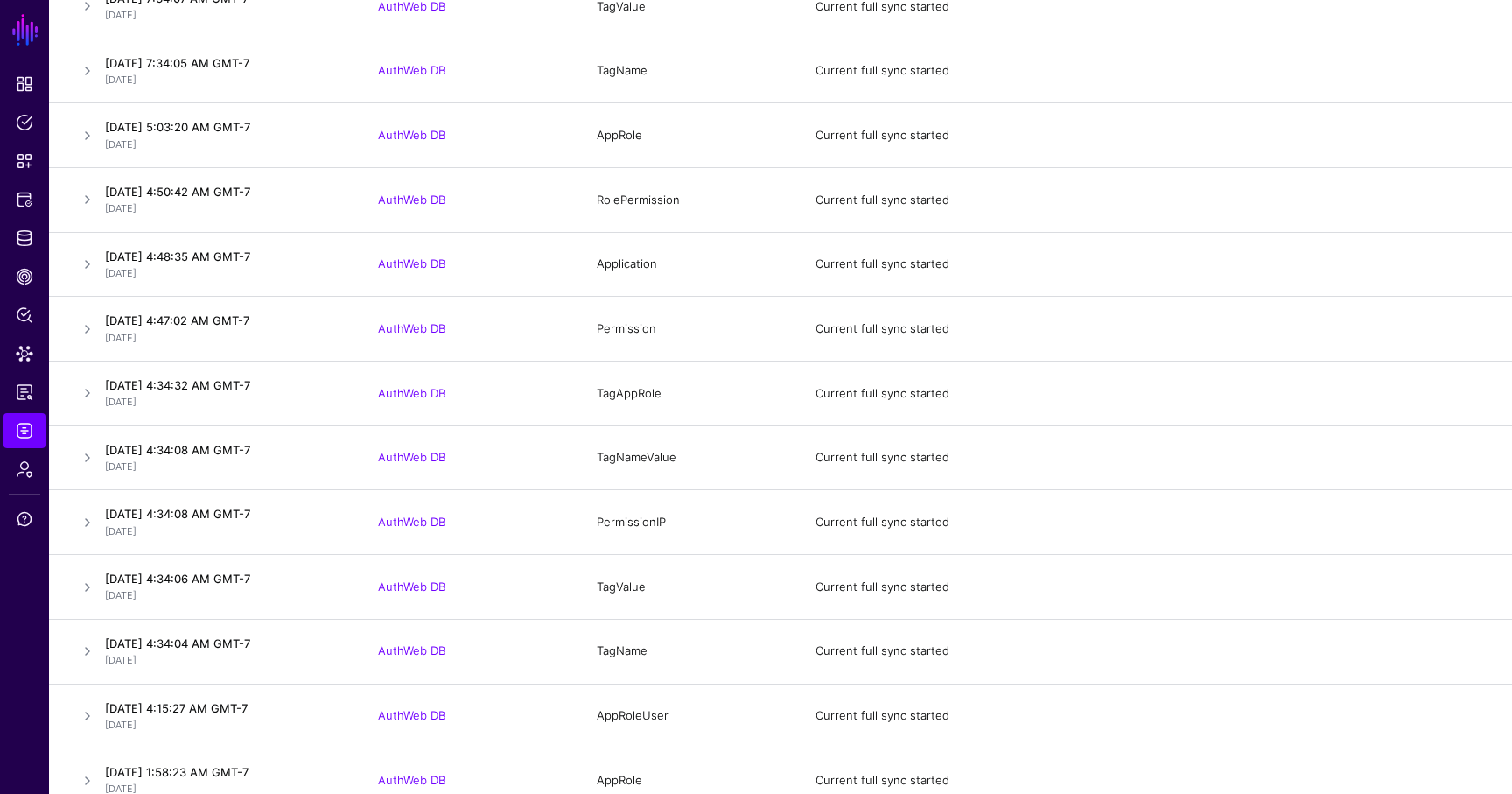
scroll to position [9189, 0]
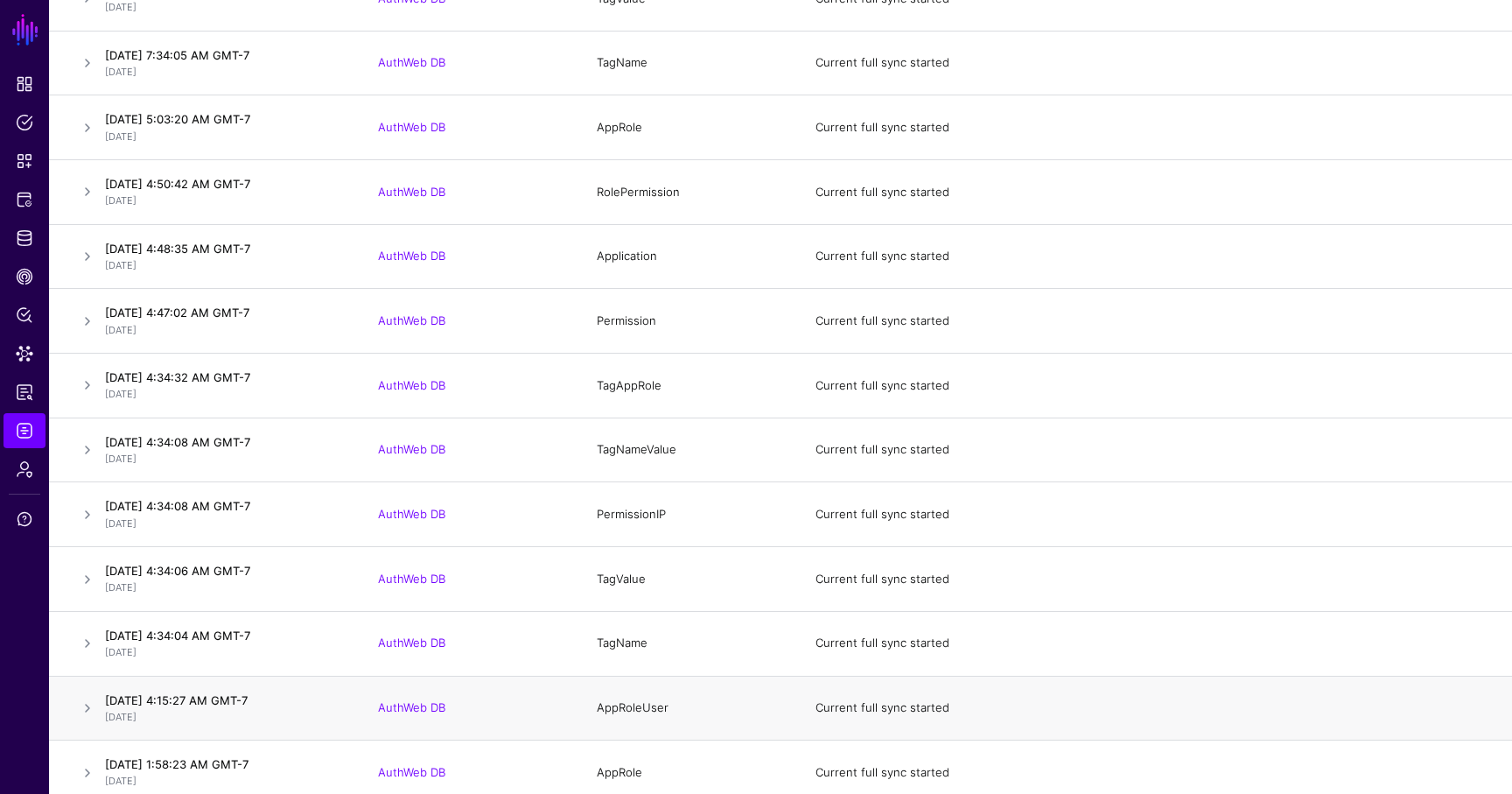
click at [632, 710] on td "AppRoleUser" at bounding box center [688, 708] width 218 height 65
copy td "AppRoleUser"
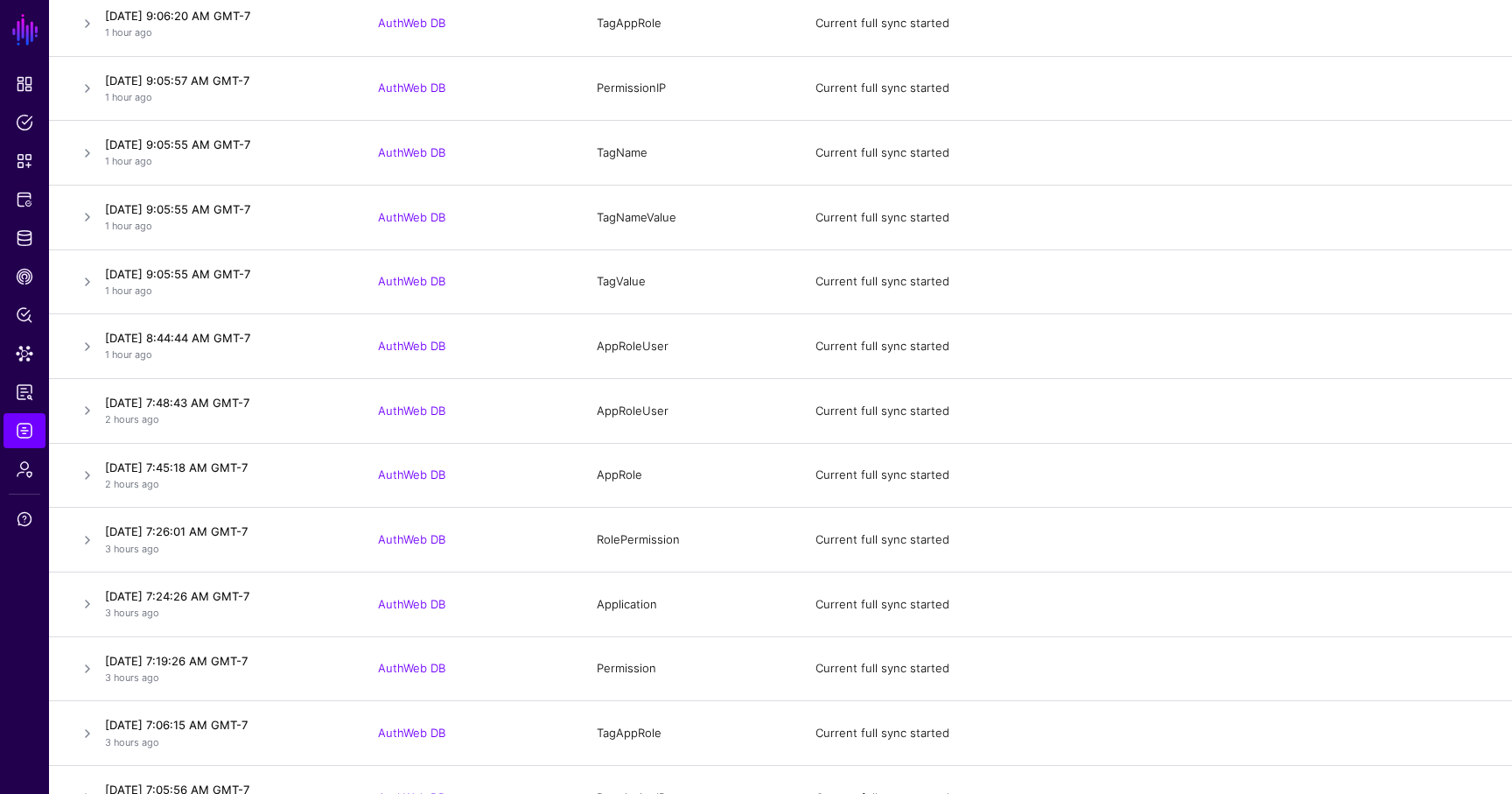
scroll to position [0, 0]
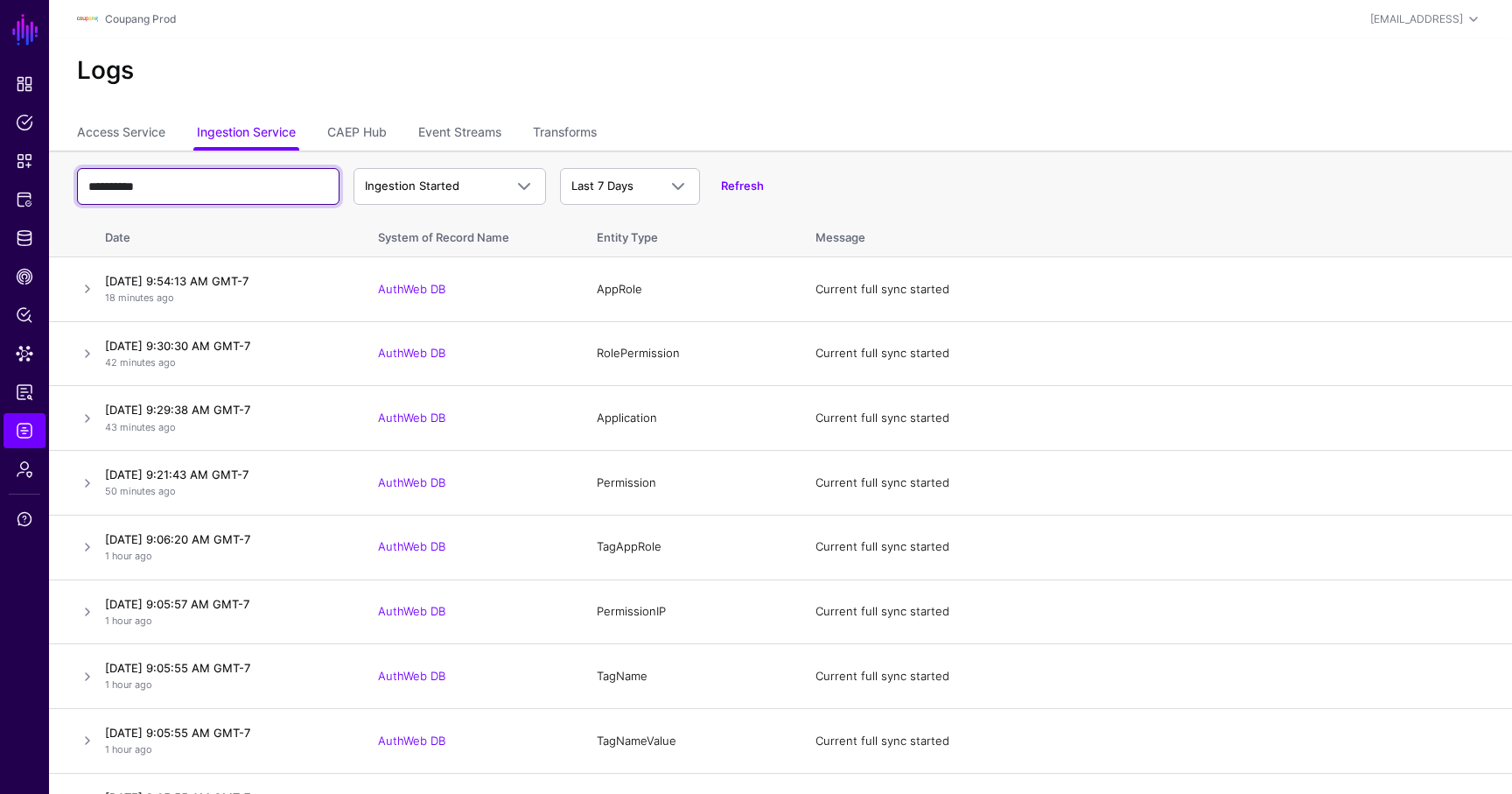
click at [190, 185] on input "**********" at bounding box center [208, 186] width 263 height 37
paste input "*"
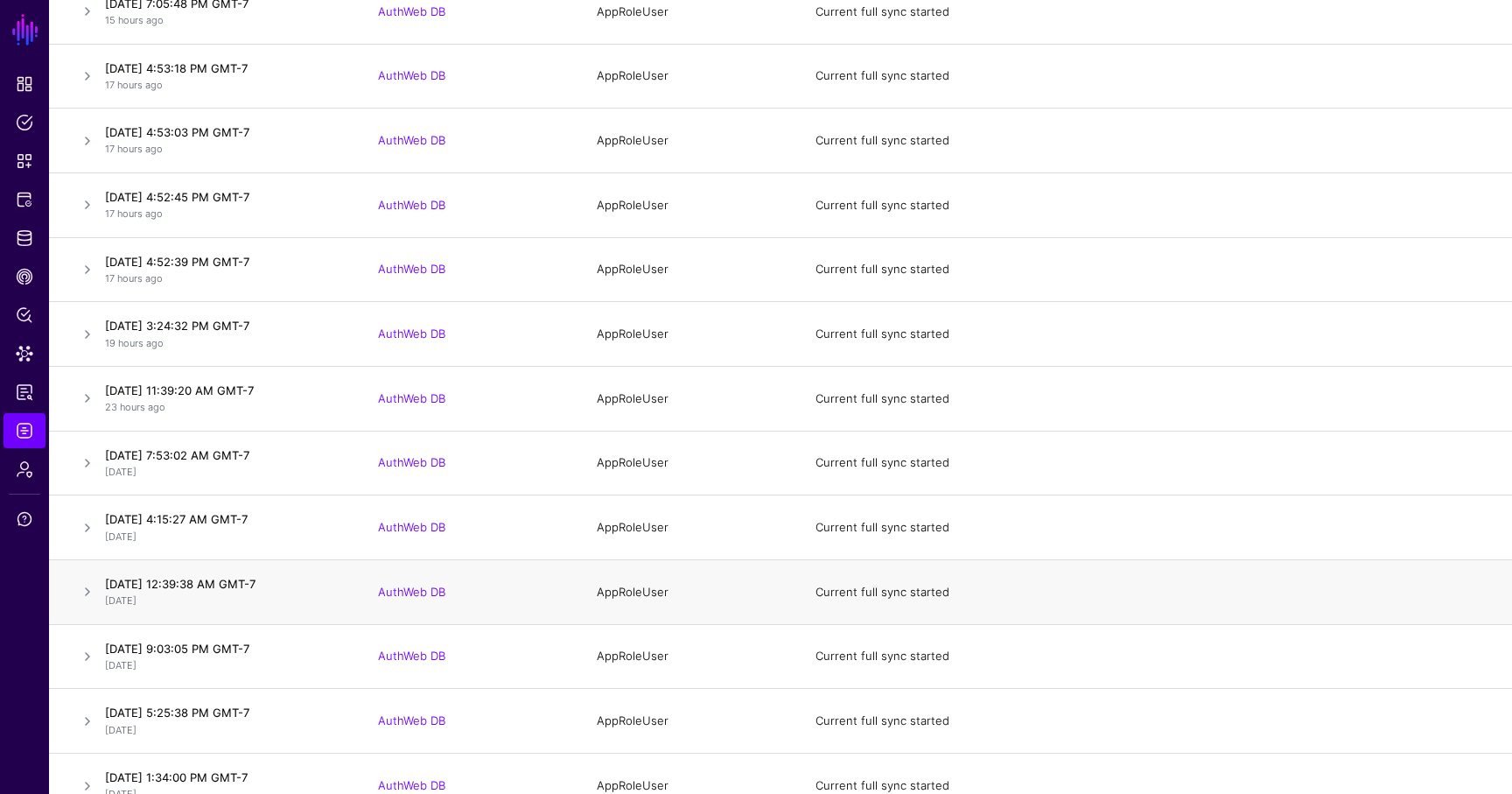
scroll to position [726, 0]
type input "**********"
